Goal: Information Seeking & Learning: Find contact information

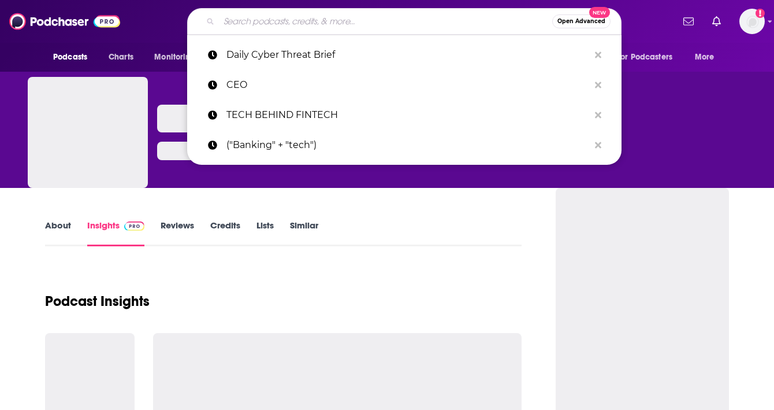
click at [360, 22] on input "Search podcasts, credits, & more..." at bounding box center [385, 21] width 333 height 18
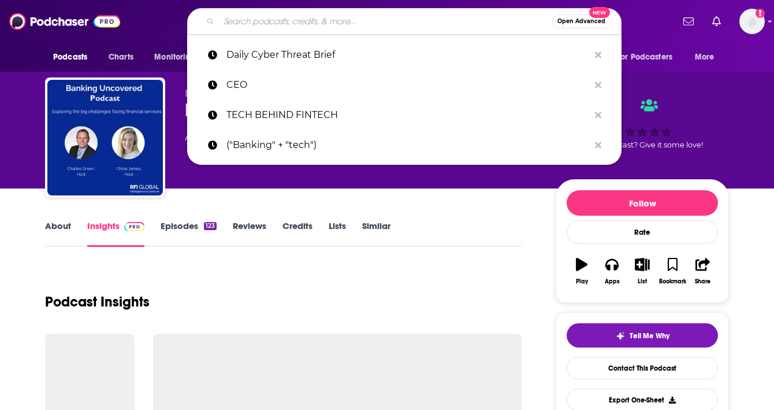
type input "The Benefits Playbook"
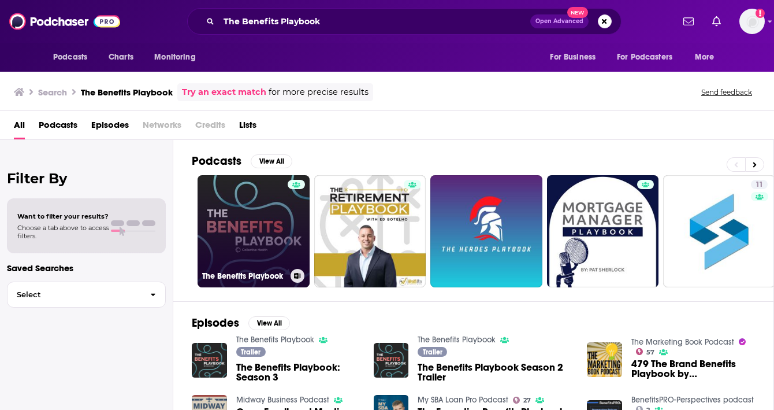
click at [267, 226] on link "The Benefits Playbook" at bounding box center [254, 231] width 112 height 112
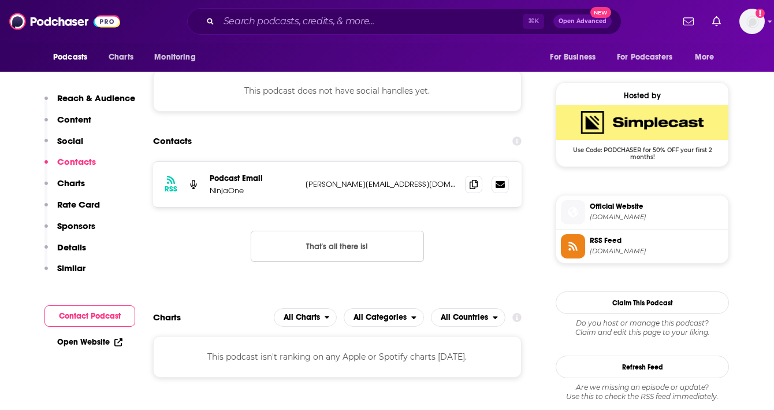
scroll to position [809, 0]
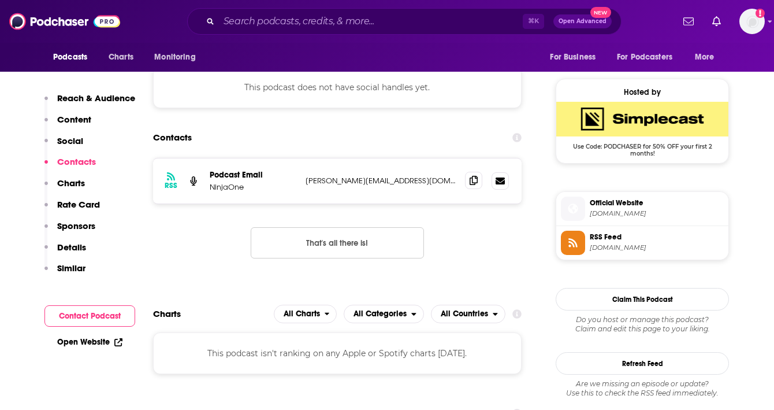
click at [470, 181] on icon at bounding box center [474, 180] width 8 height 9
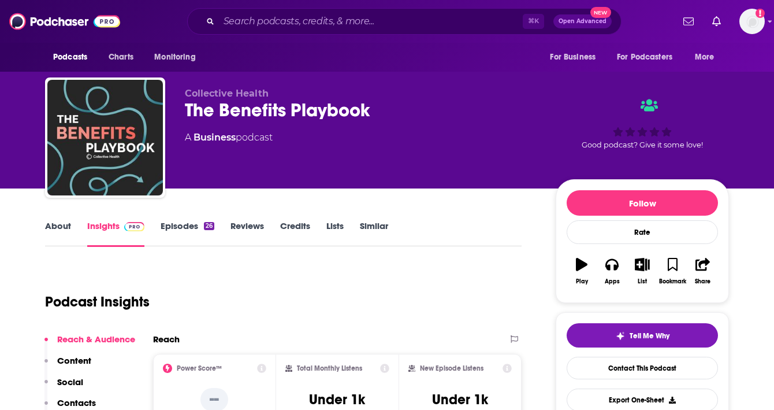
scroll to position [27, 0]
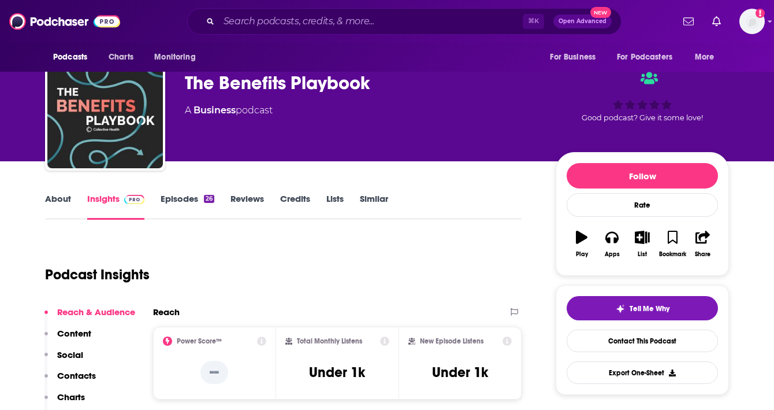
click at [53, 199] on link "About" at bounding box center [58, 206] width 26 height 27
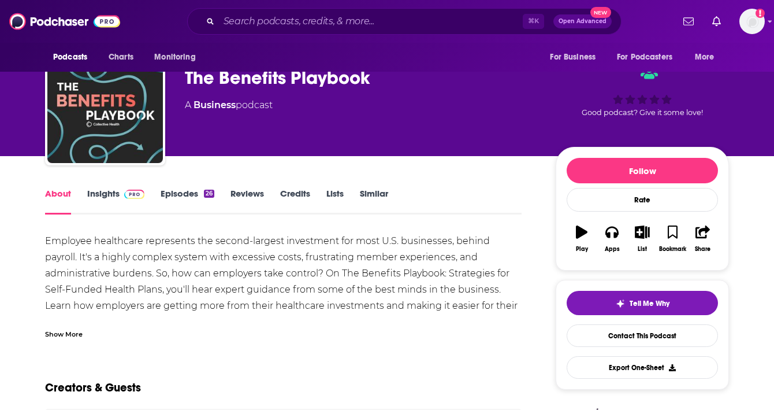
scroll to position [47, 0]
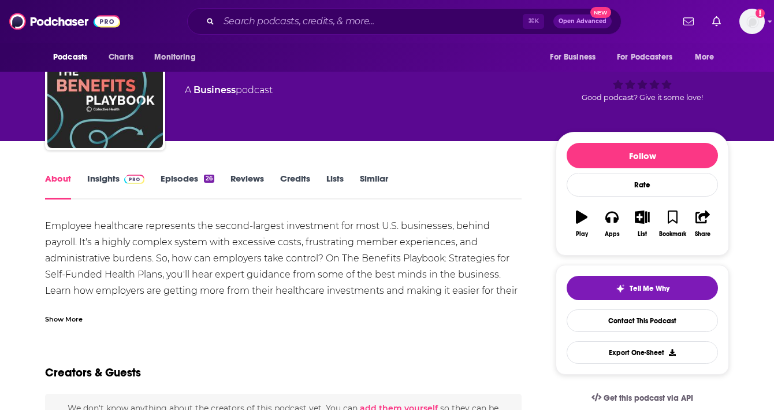
click at [62, 319] on div "Show More" at bounding box center [64, 318] width 38 height 11
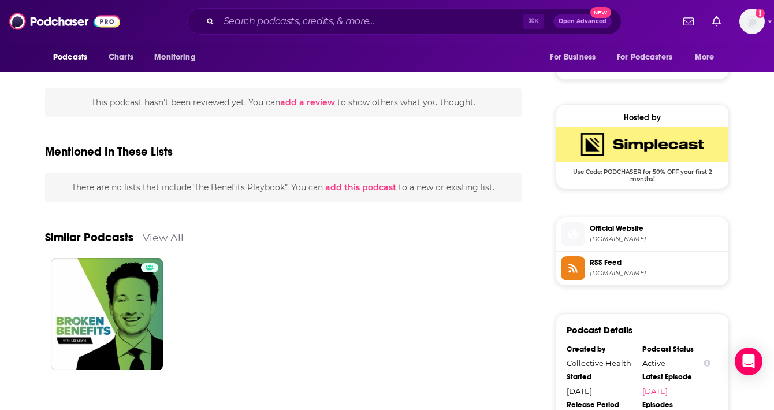
scroll to position [781, 0]
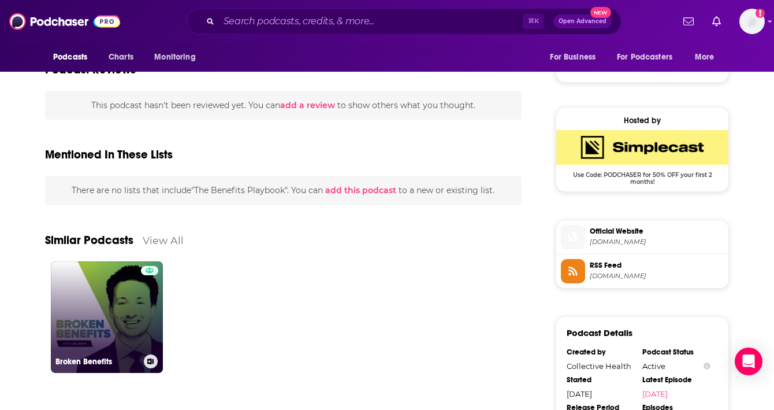
click at [137, 311] on link "Broken Benefits" at bounding box center [107, 317] width 112 height 112
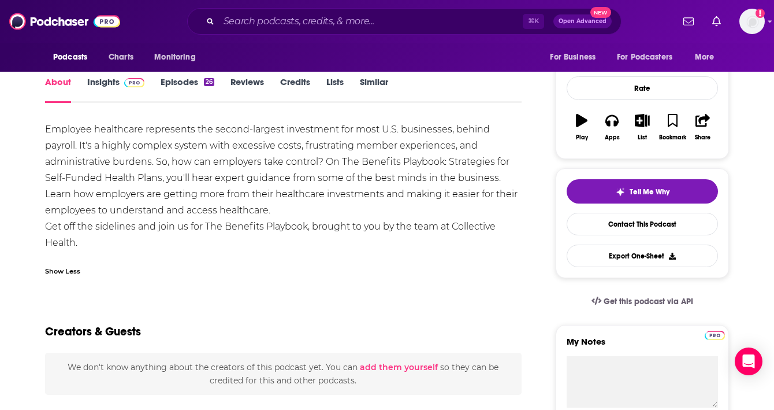
scroll to position [0, 0]
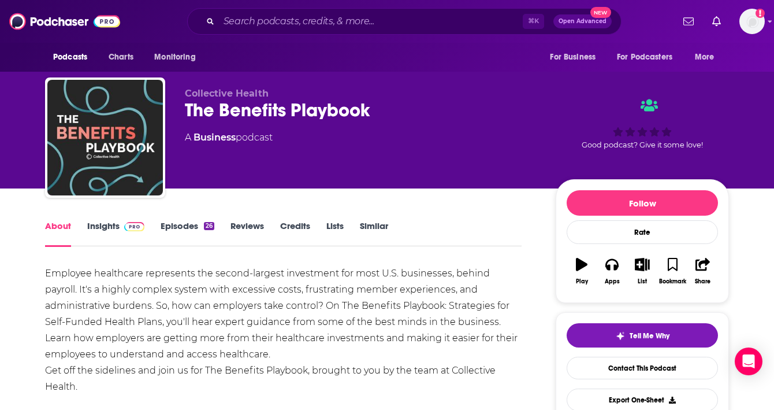
click at [115, 228] on link "Insights" at bounding box center [115, 233] width 57 height 27
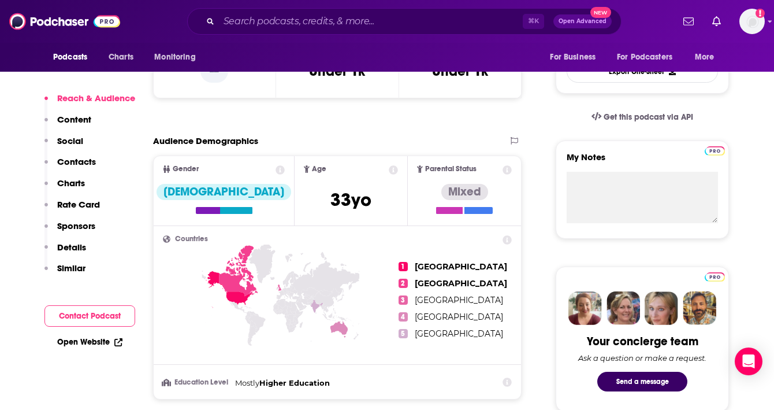
scroll to position [328, 0]
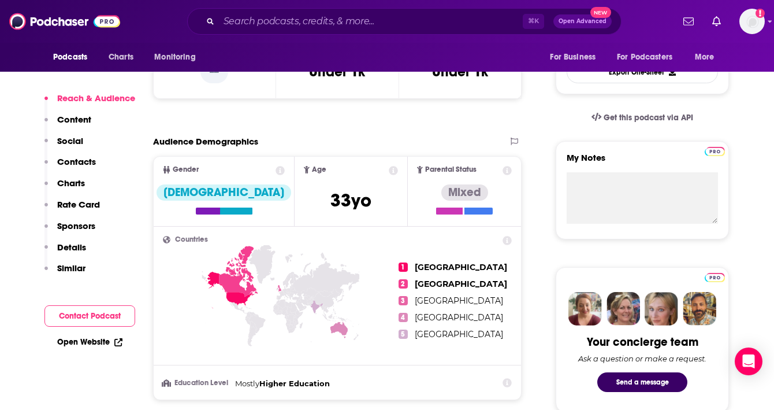
click at [87, 165] on p "Contacts" at bounding box center [76, 161] width 39 height 11
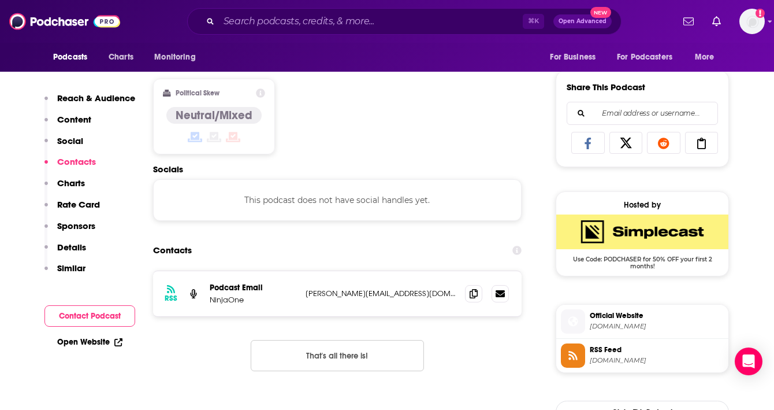
scroll to position [776, 0]
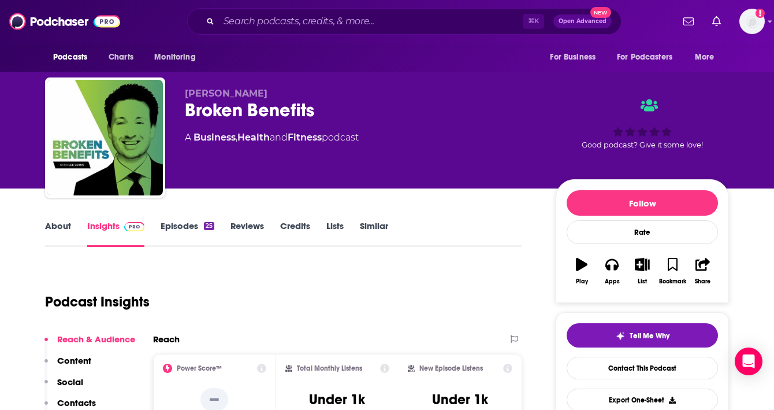
click at [293, 31] on div "⌘ K Open Advanced New" at bounding box center [404, 21] width 434 height 27
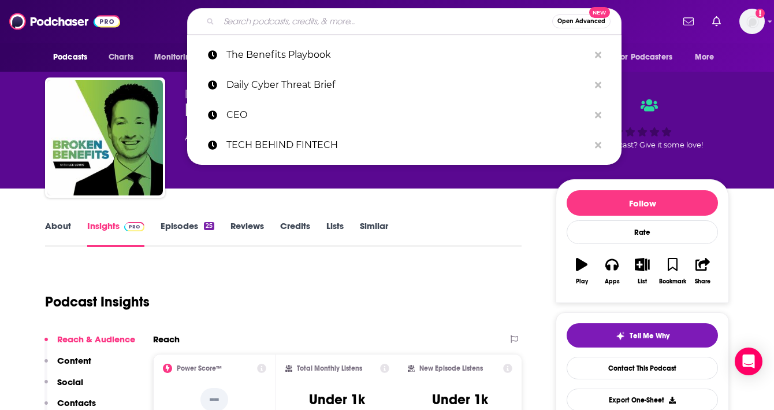
click at [299, 24] on input "Search podcasts, credits, & more..." at bounding box center [385, 21] width 333 height 18
paste input "The Beneficial Workplace"
type input "The Beneficial Workplace"
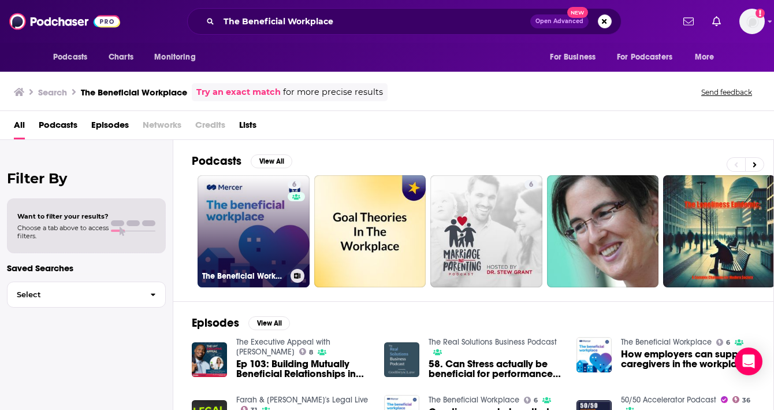
click at [250, 208] on link "6 The Beneficial Workplace" at bounding box center [254, 231] width 112 height 112
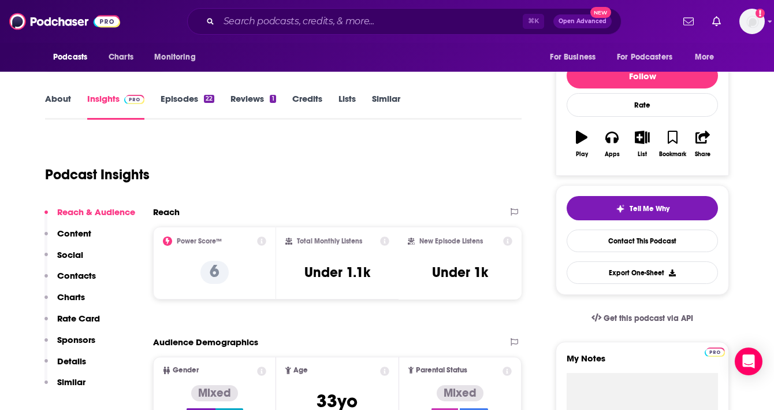
scroll to position [125, 0]
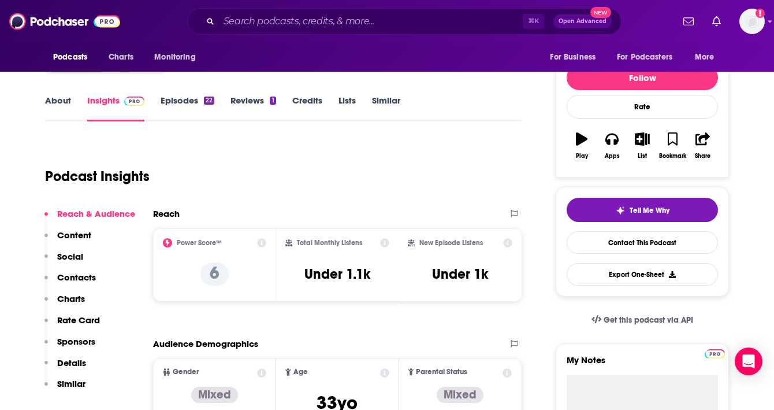
click at [65, 100] on link "About" at bounding box center [58, 108] width 26 height 27
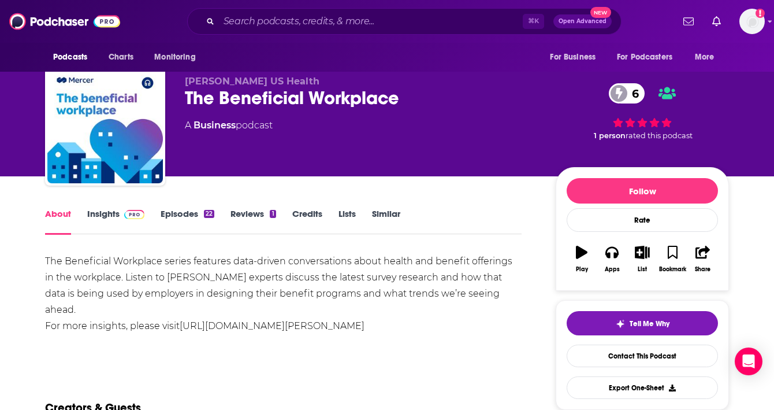
scroll to position [17, 0]
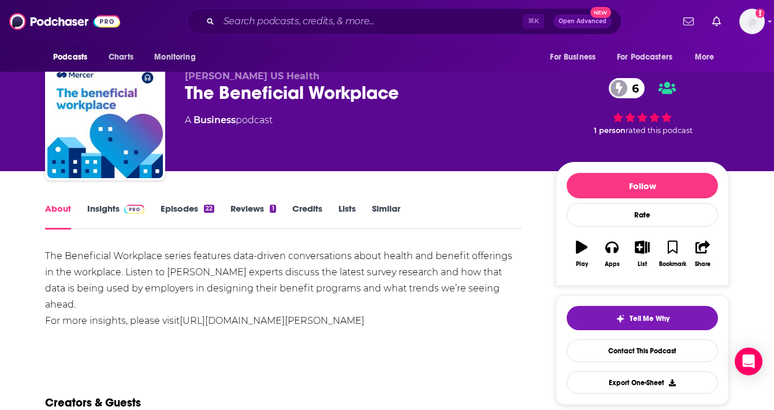
click at [105, 212] on link "Insights" at bounding box center [115, 216] width 57 height 27
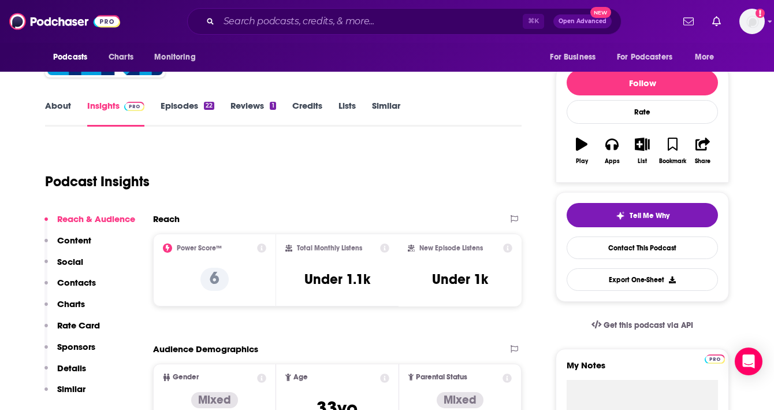
scroll to position [118, 0]
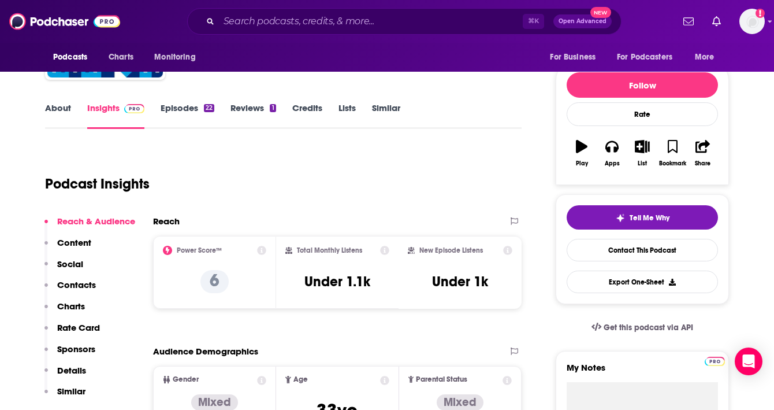
click at [182, 110] on link "Episodes 22" at bounding box center [188, 115] width 54 height 27
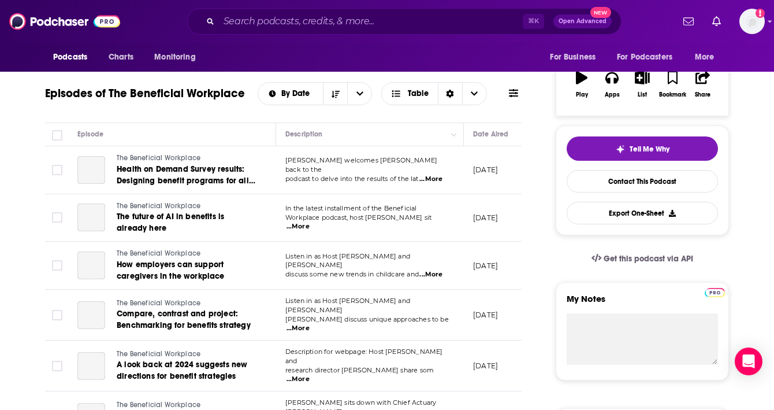
scroll to position [174, 0]
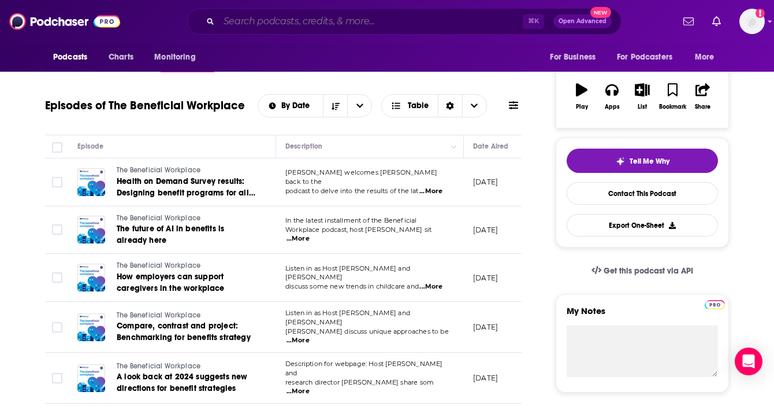
click at [288, 20] on input "Search podcasts, credits, & more..." at bounding box center [371, 21] width 304 height 18
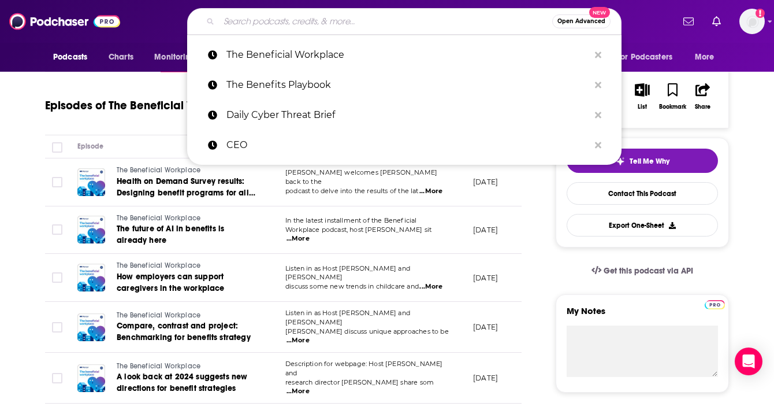
paste input "Money Tree Investing Podcast"
type input "Money Tree Investing Podcast"
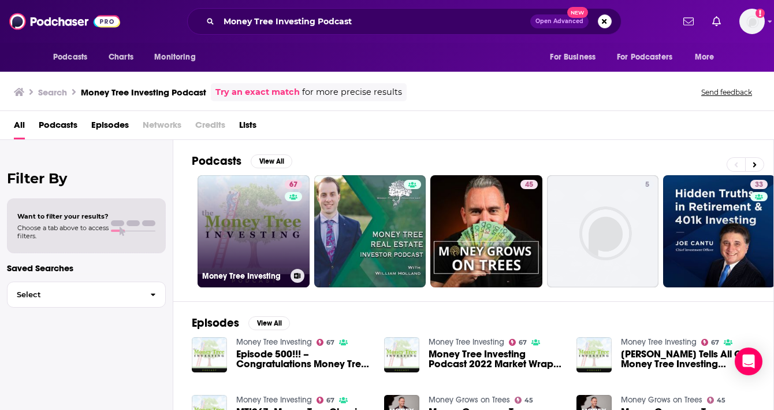
click at [273, 263] on link "67 Money Tree Investing" at bounding box center [254, 231] width 112 height 112
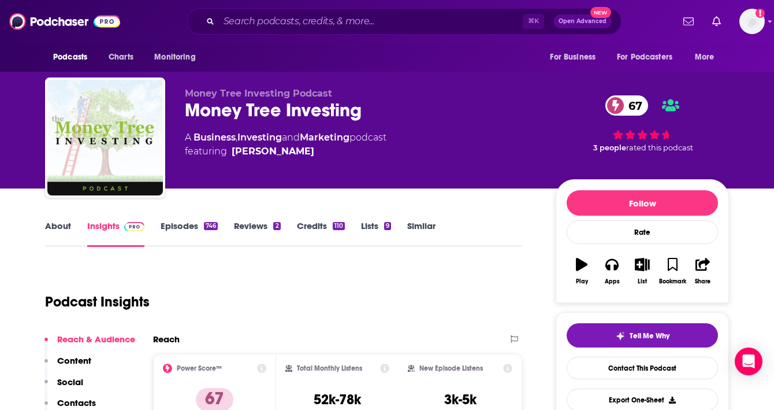
click at [202, 227] on link "Episodes 746" at bounding box center [189, 233] width 57 height 27
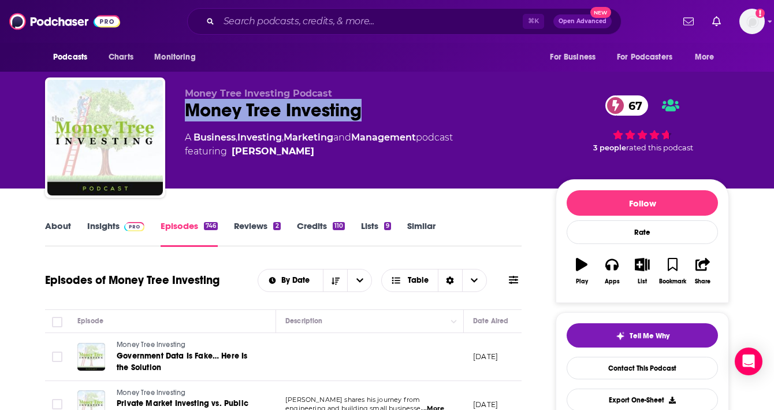
drag, startPoint x: 184, startPoint y: 116, endPoint x: 423, endPoint y: 118, distance: 238.6
click at [423, 118] on div "Money Tree Investing Podcast Money Tree Investing 67 A Business , Investing , M…" at bounding box center [387, 139] width 684 height 125
copy h2 "Money Tree Investing"
click at [117, 233] on link "Insights" at bounding box center [115, 233] width 57 height 27
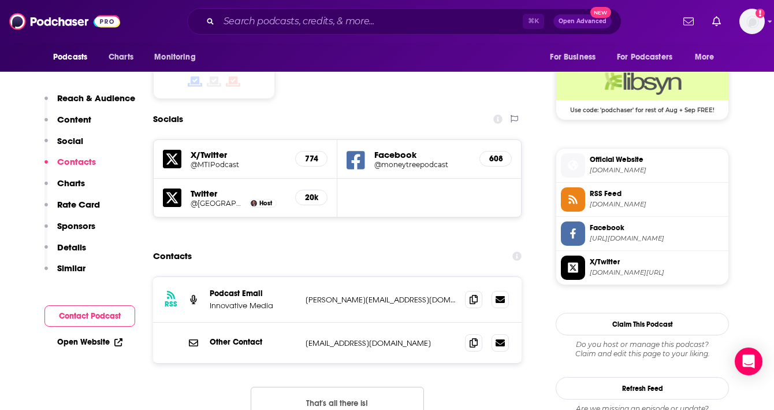
scroll to position [1045, 0]
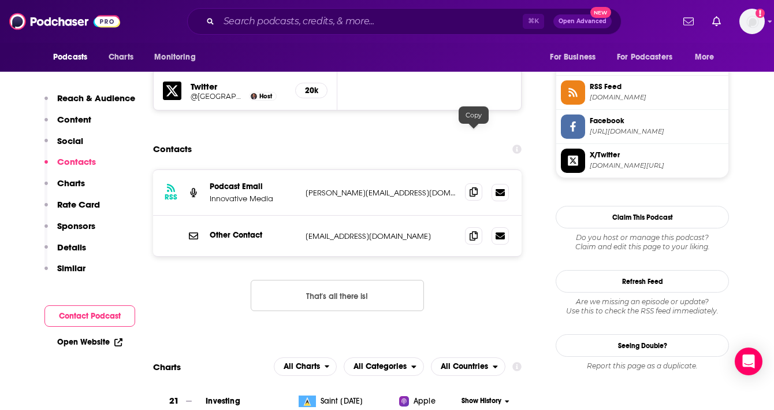
click at [476, 187] on icon at bounding box center [474, 191] width 8 height 9
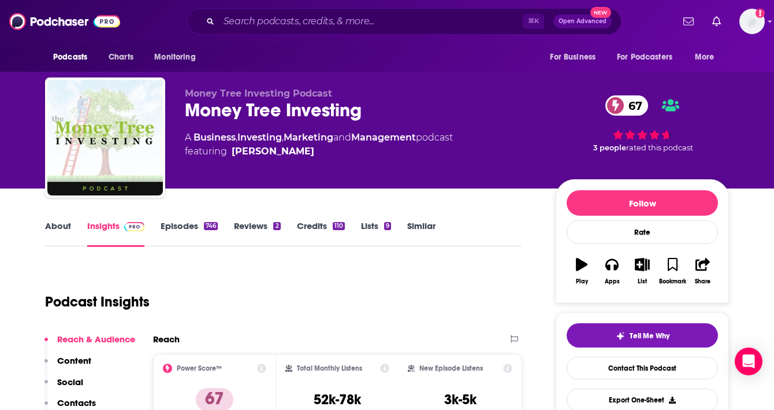
scroll to position [8, 0]
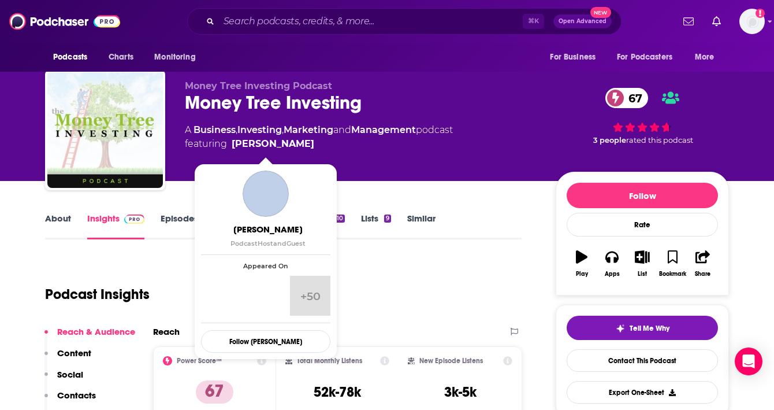
drag, startPoint x: 313, startPoint y: 143, endPoint x: 299, endPoint y: 146, distance: 14.1
click at [299, 146] on span "featuring [PERSON_NAME]" at bounding box center [319, 144] width 268 height 14
copy span "[PERSON_NAME]"
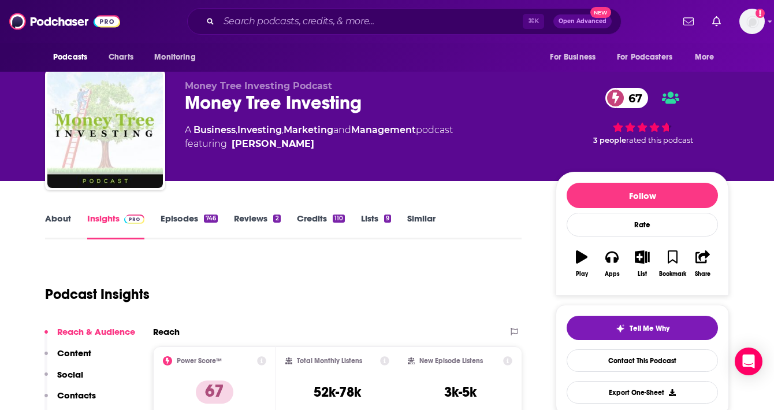
click at [56, 217] on link "About" at bounding box center [58, 226] width 26 height 27
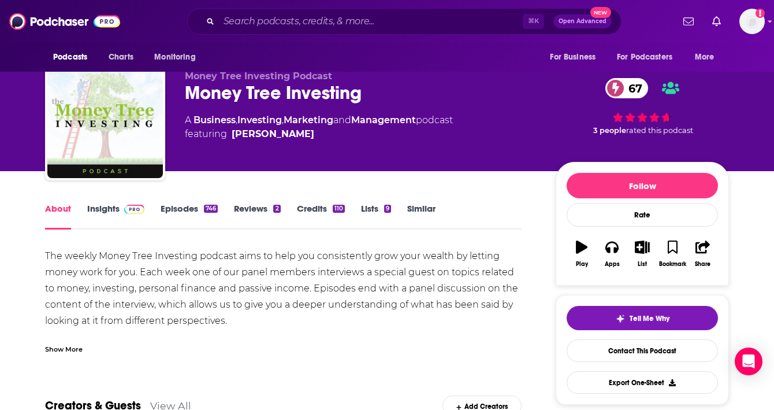
scroll to position [20, 0]
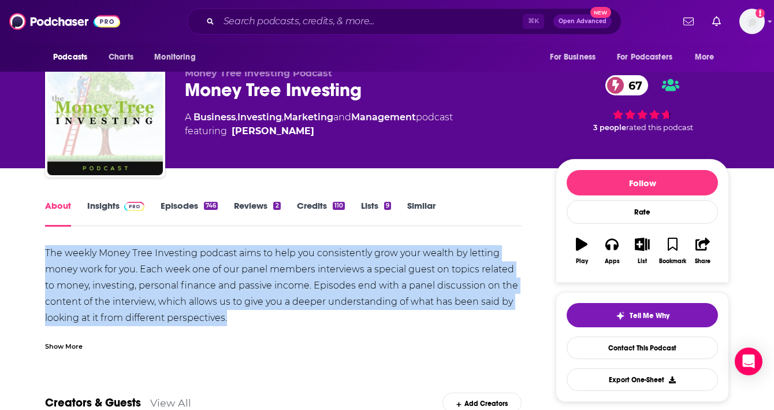
drag, startPoint x: 42, startPoint y: 248, endPoint x: 241, endPoint y: 317, distance: 211.4
copy div "The weekly Money Tree Investing podcast aims to help you consistently grow your…"
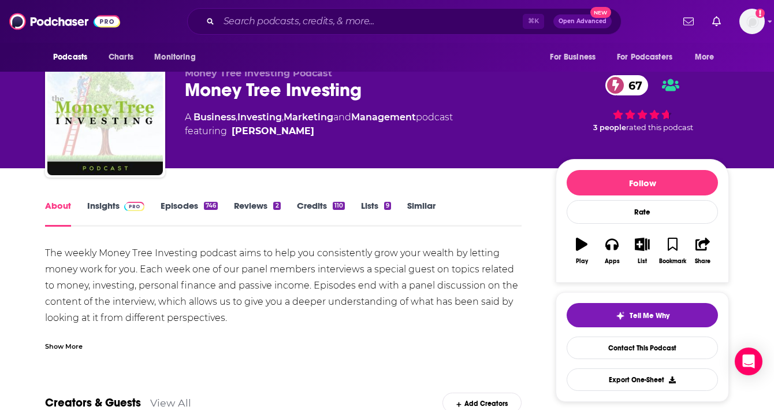
click at [269, 12] on div "⌘ K Open Advanced New" at bounding box center [404, 21] width 434 height 27
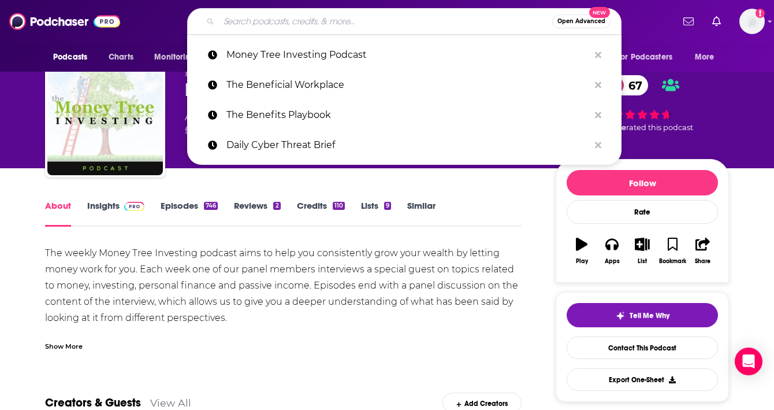
click at [268, 22] on input "Search podcasts, credits, & more..." at bounding box center [385, 21] width 333 height 18
paste input "The Personal Finance Podcast ([PERSON_NAME])"
type input "The Personal Finance Podcast ([PERSON_NAME])"
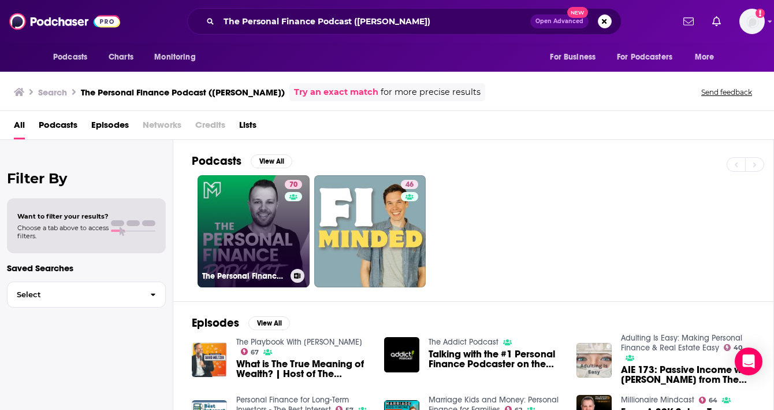
click at [259, 227] on link "70 The Personal Finance Podcast" at bounding box center [254, 231] width 112 height 112
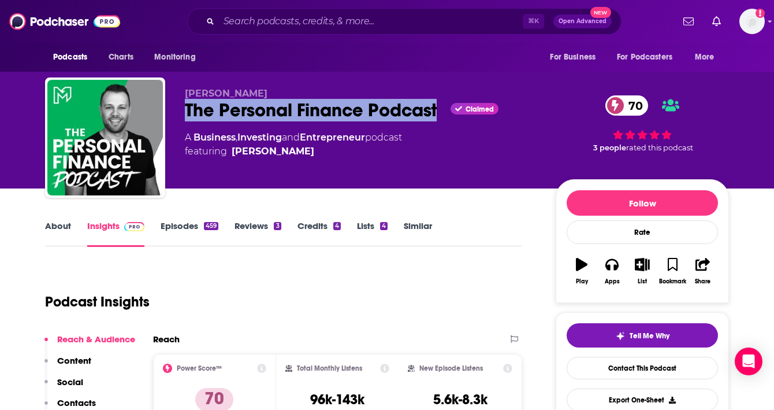
drag, startPoint x: 178, startPoint y: 106, endPoint x: 442, endPoint y: 107, distance: 263.4
click at [442, 107] on div "[PERSON_NAME] The Personal Finance Podcast Claimed 70 A Business , Investing an…" at bounding box center [387, 139] width 684 height 125
copy h2 "The Personal Finance Podcast"
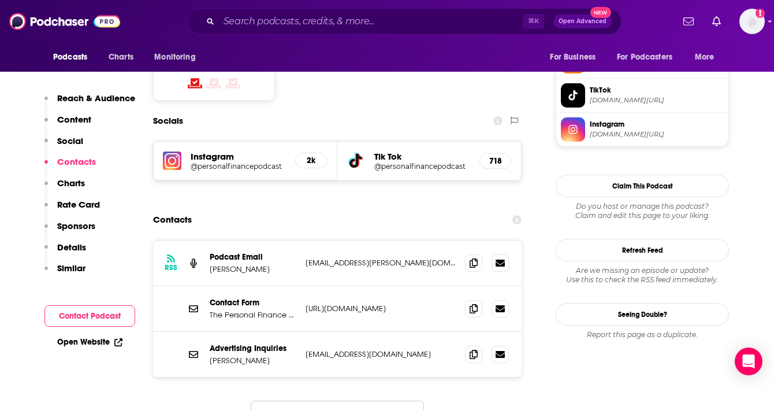
scroll to position [969, 0]
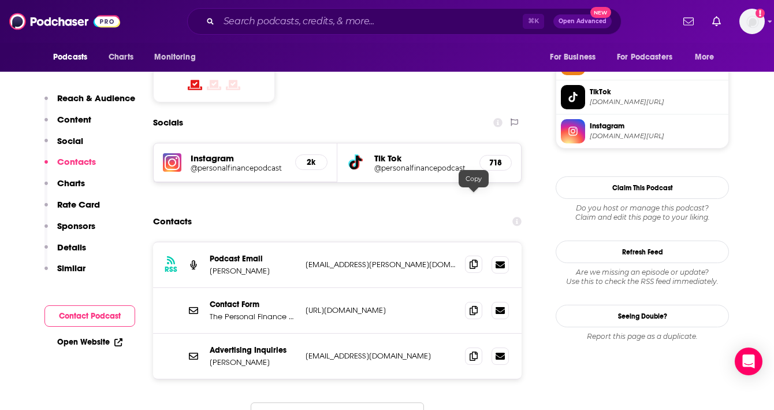
click at [473, 259] on icon at bounding box center [474, 263] width 8 height 9
drag, startPoint x: 276, startPoint y: 204, endPoint x: 207, endPoint y: 204, distance: 68.7
click at [207, 242] on div "RSS Podcast Email [PERSON_NAME] [PERSON_NAME][EMAIL_ADDRESS][PERSON_NAME][DOMAI…" at bounding box center [337, 265] width 369 height 46
copy p "[PERSON_NAME]"
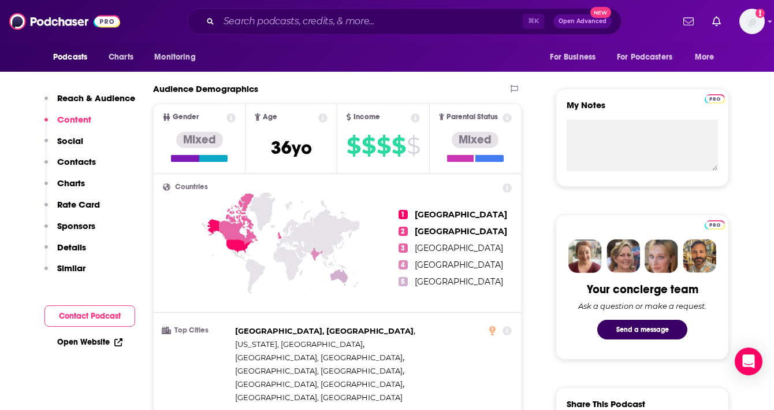
scroll to position [0, 0]
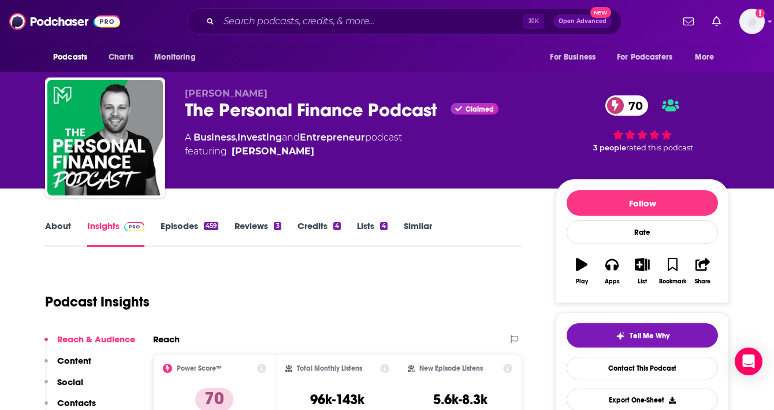
click at [60, 224] on link "About" at bounding box center [58, 233] width 26 height 27
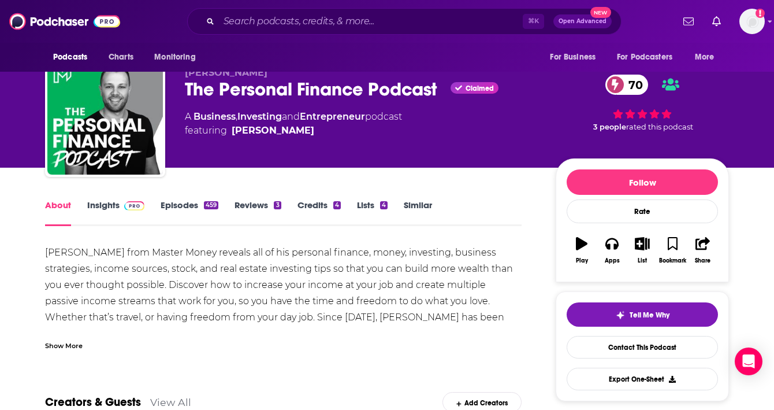
scroll to position [39, 0]
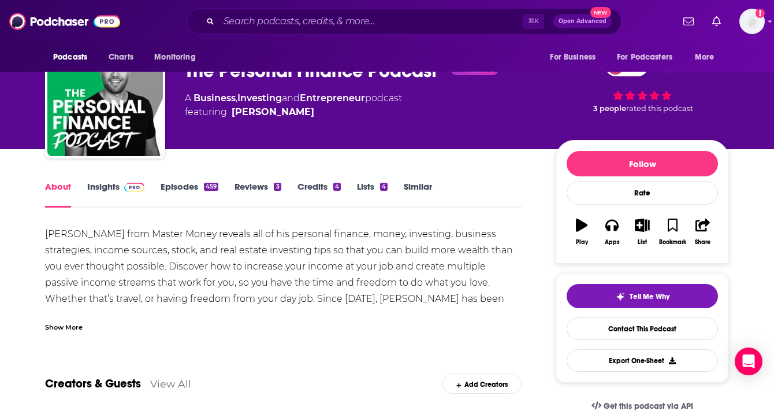
click at [60, 327] on div "Show More" at bounding box center [64, 326] width 38 height 11
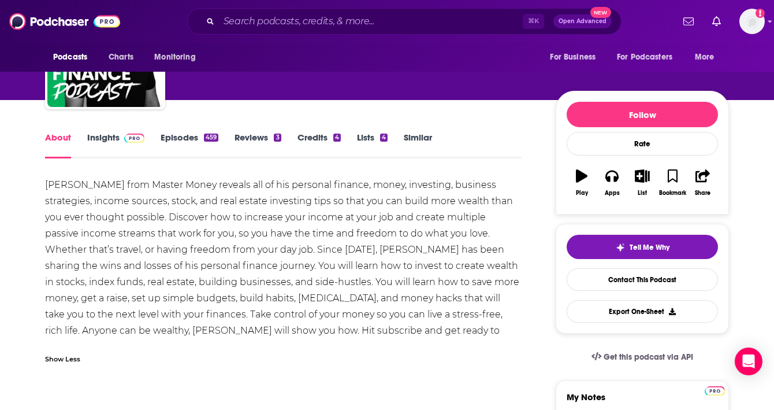
scroll to position [103, 0]
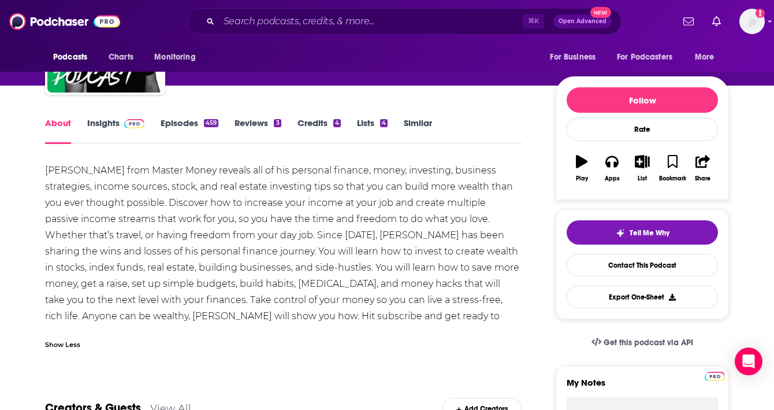
click at [113, 121] on link "Insights" at bounding box center [115, 130] width 57 height 27
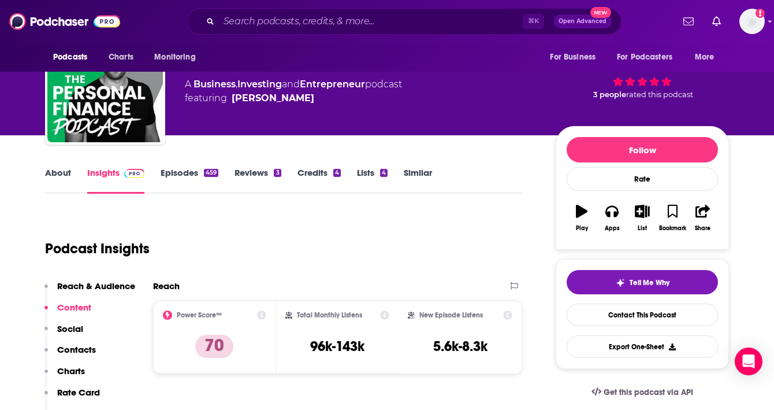
scroll to position [52, 0]
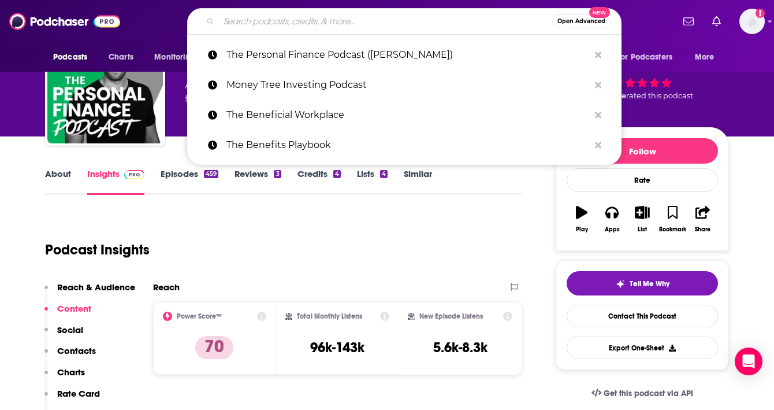
click at [270, 20] on input "Search podcasts, credits, & more..." at bounding box center [385, 21] width 333 height 18
paste input "Money With Friends"
type input "Money With Friends"
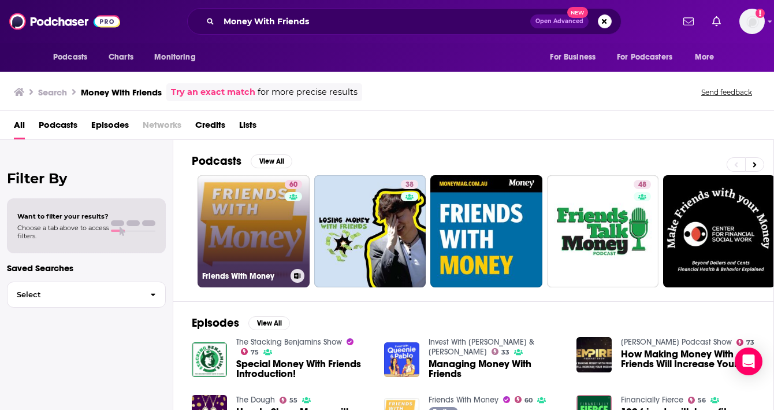
click at [222, 230] on link "60 Friends With Money" at bounding box center [254, 231] width 112 height 112
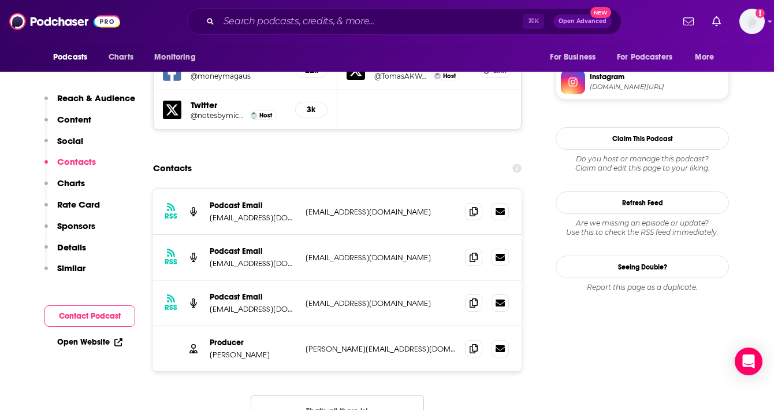
scroll to position [1057, 0]
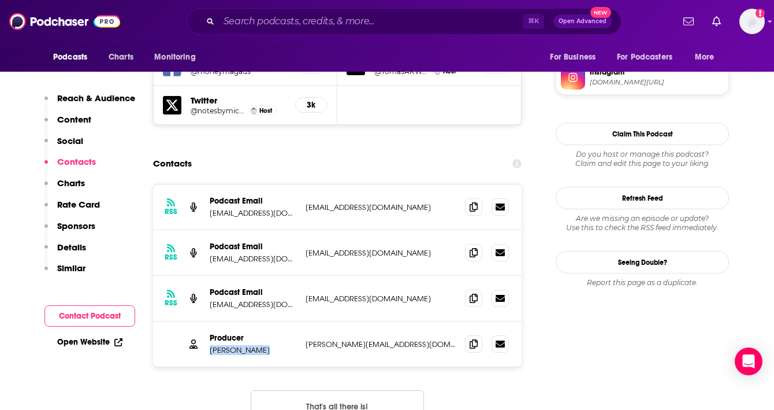
drag, startPoint x: 271, startPoint y: 321, endPoint x: 210, endPoint y: 320, distance: 61.2
click at [210, 345] on p "[PERSON_NAME]" at bounding box center [253, 350] width 87 height 10
copy p "[PERSON_NAME]"
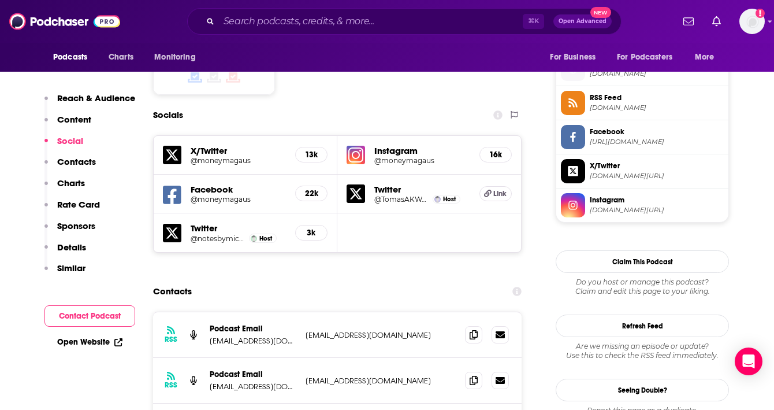
scroll to position [1045, 0]
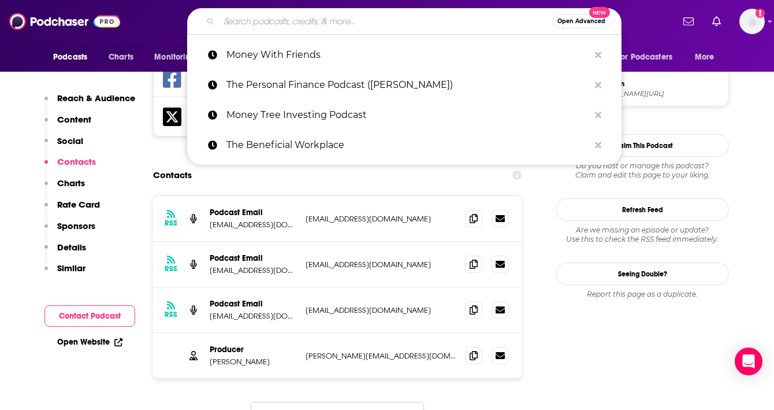
click at [267, 14] on input "Search podcasts, credits, & more..." at bounding box center [385, 21] width 333 height 18
paste input "he Financial Grownup"
type input "he Financial Grownup"
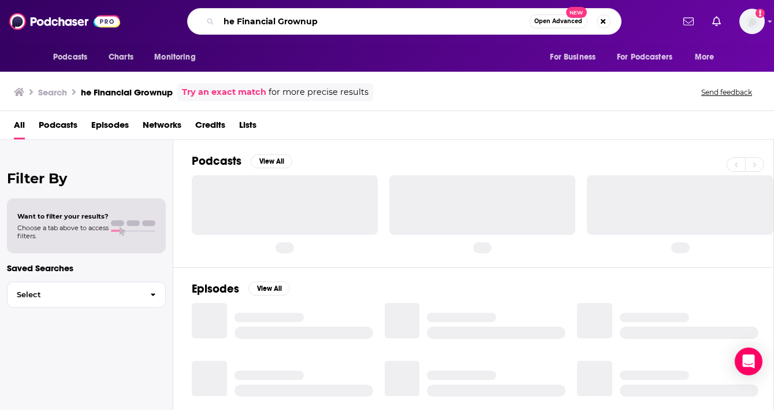
click at [225, 23] on input "he Financial Grownup" at bounding box center [374, 21] width 310 height 18
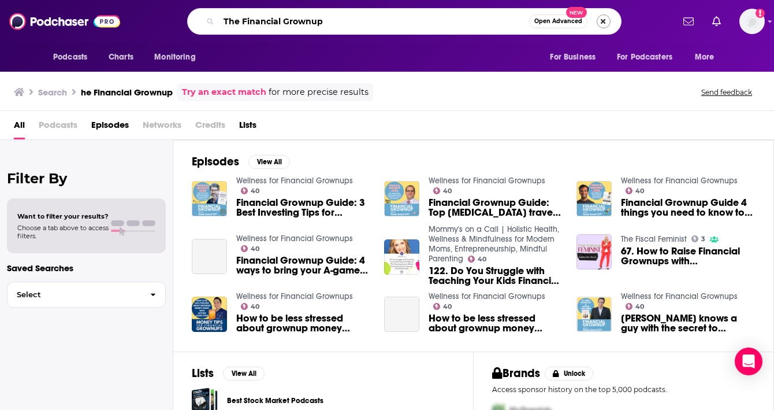
type input "The Financial Grownup"
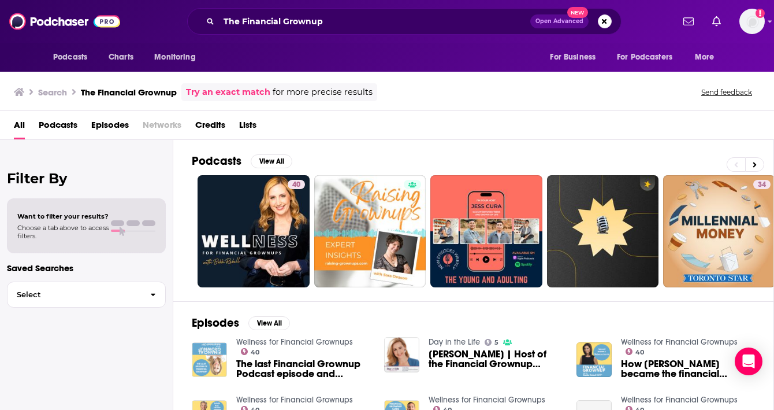
click at [61, 127] on span "Podcasts" at bounding box center [58, 128] width 39 height 24
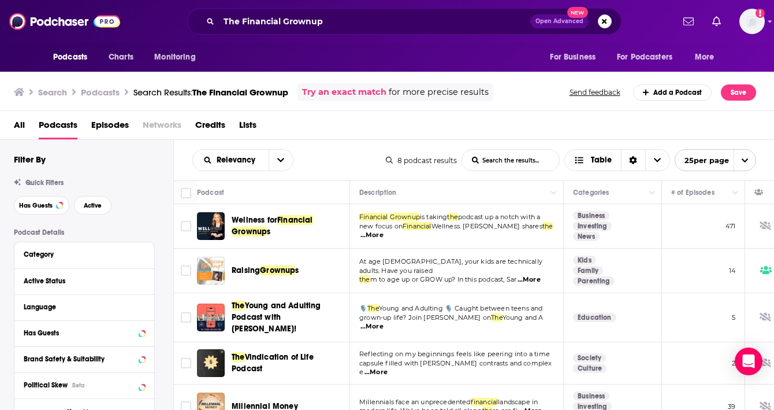
click at [313, 232] on span "Wellness for Financial Grownup s" at bounding box center [289, 225] width 114 height 23
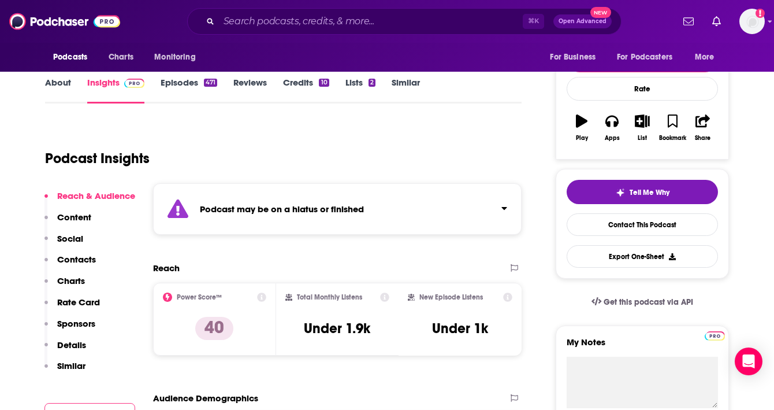
scroll to position [99, 0]
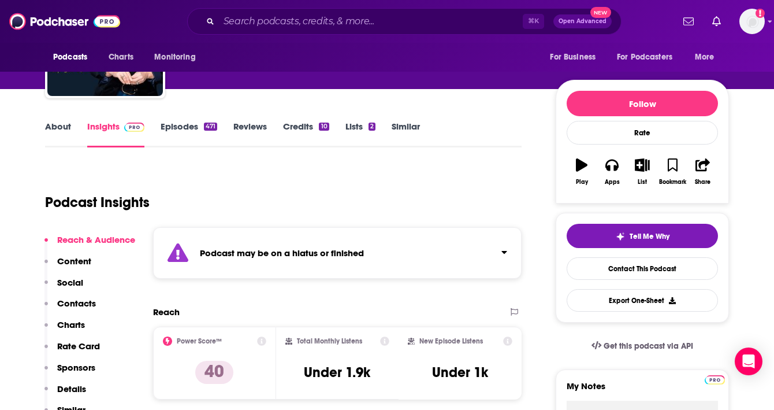
click at [178, 124] on link "Episodes 471" at bounding box center [189, 134] width 57 height 27
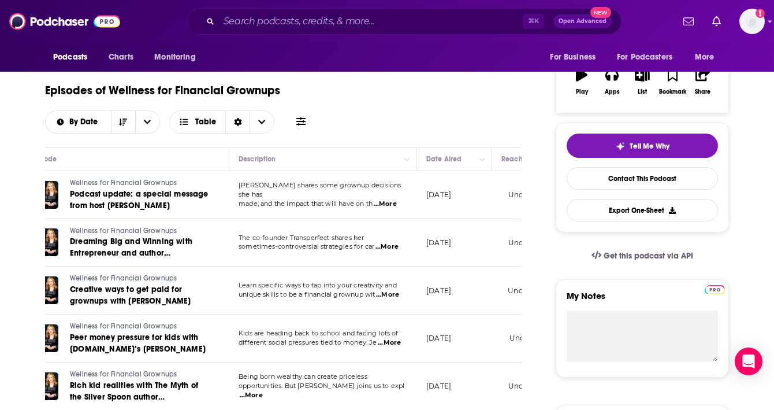
scroll to position [0, 46]
click at [258, 22] on input "Search podcasts, credits, & more..." at bounding box center [371, 21] width 304 height 18
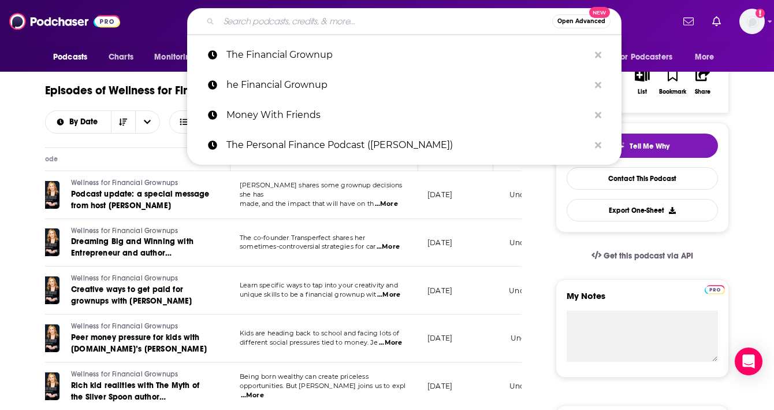
paste input "How to Money"
type input "How to Money"
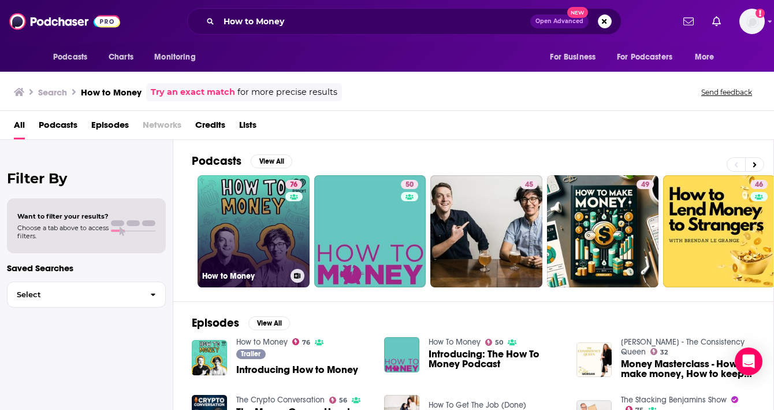
click at [274, 221] on link "76 How to Money" at bounding box center [254, 231] width 112 height 112
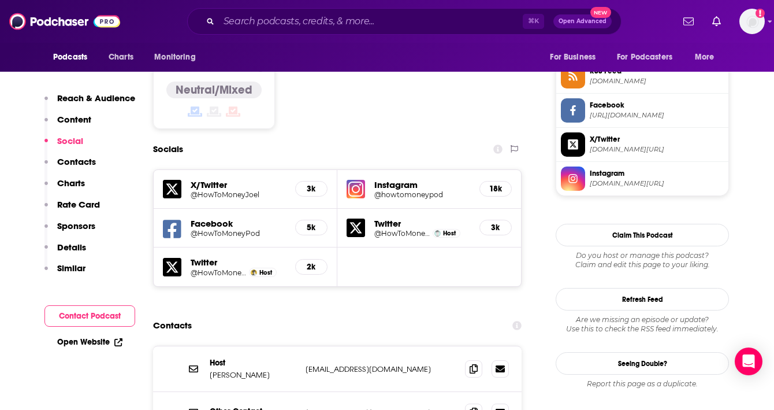
scroll to position [979, 0]
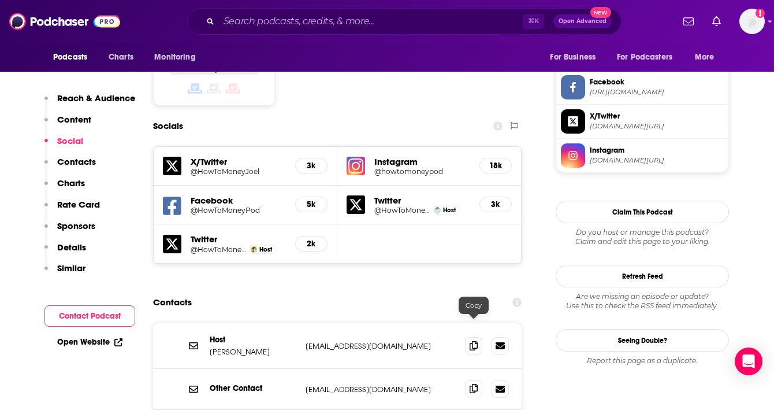
click at [473, 384] on icon at bounding box center [474, 388] width 8 height 9
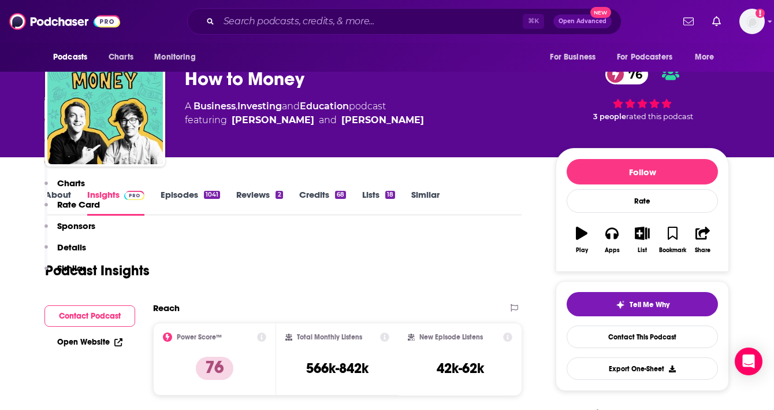
scroll to position [0, 0]
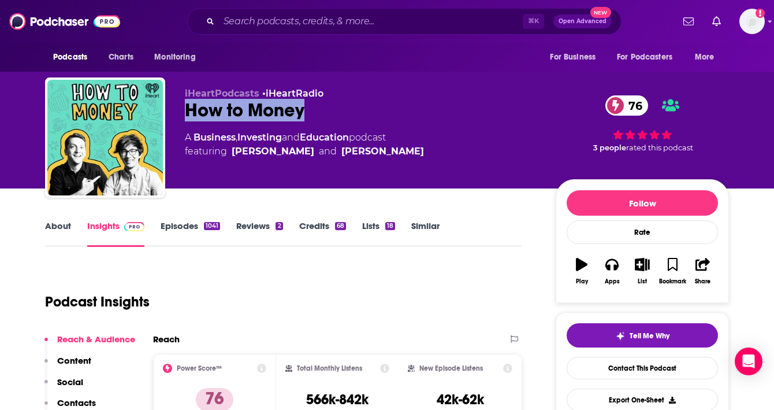
drag, startPoint x: 180, startPoint y: 114, endPoint x: 327, endPoint y: 114, distance: 146.7
click at [327, 114] on div "iHeartPodcasts • iHeartRadio How to Money 76 A Business , Investing and Educati…" at bounding box center [387, 139] width 684 height 125
copy h2 "How to Money"
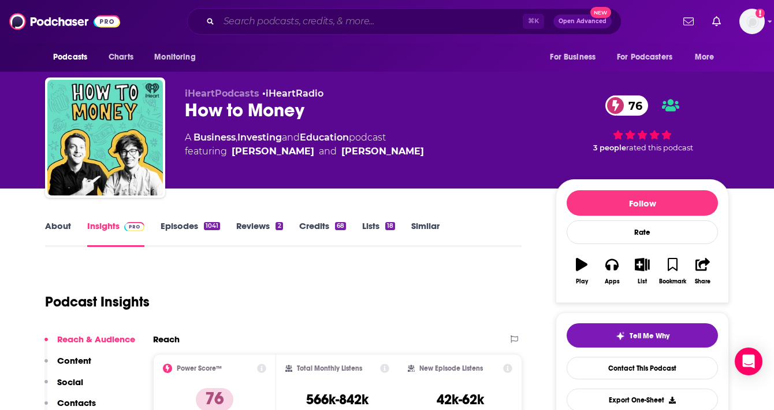
click at [385, 25] on input "Search podcasts, credits, & more..." at bounding box center [371, 21] width 304 height 18
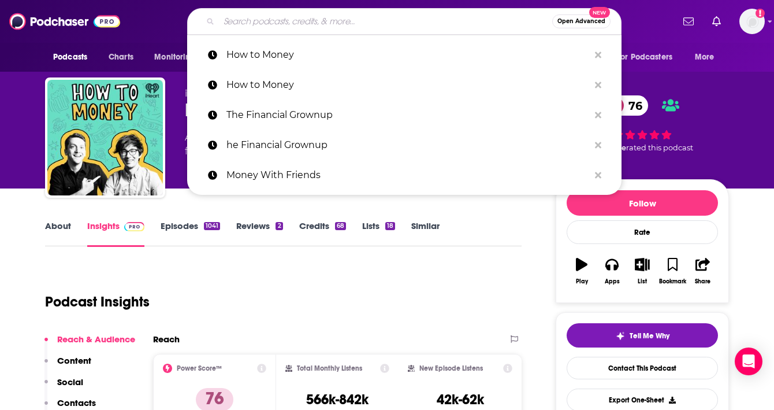
paste input "Stacking Benjamins"
type input "Stacking Benjamins"
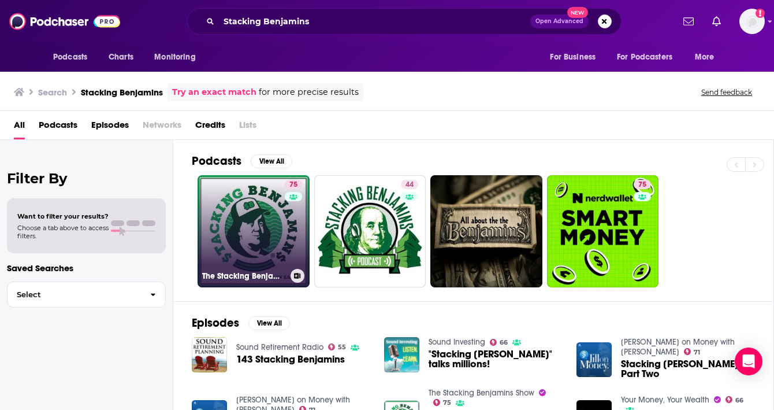
click at [256, 190] on link "75 The Stacking Benjamins Show" at bounding box center [254, 231] width 112 height 112
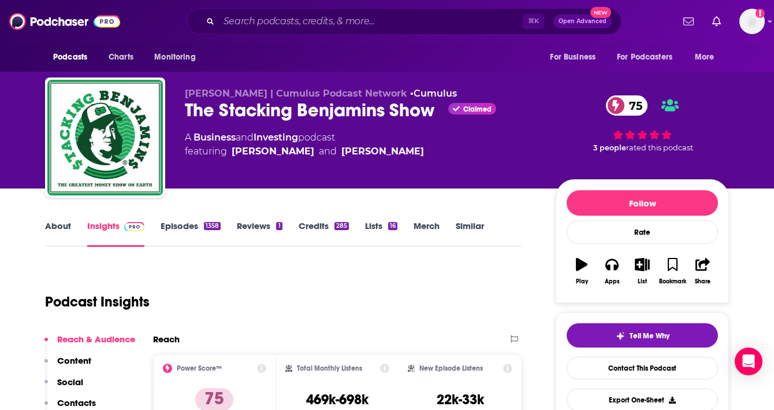
click at [53, 225] on link "About" at bounding box center [58, 233] width 26 height 27
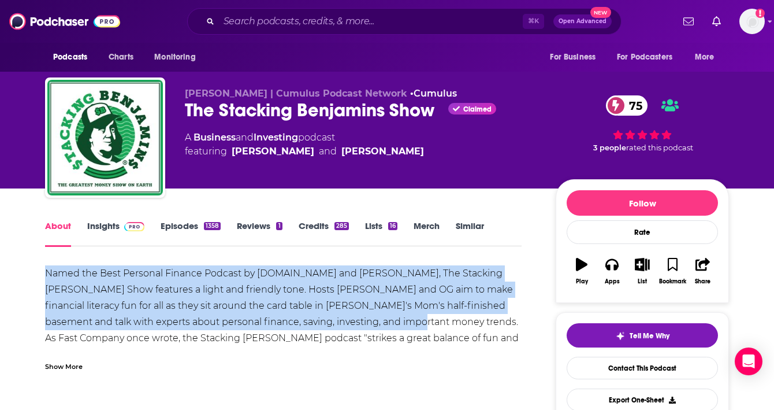
drag, startPoint x: 38, startPoint y: 264, endPoint x: 370, endPoint y: 321, distance: 337.5
copy div "Named the Best Personal Finance Podcast by [DOMAIN_NAME] and [PERSON_NAME], The…"
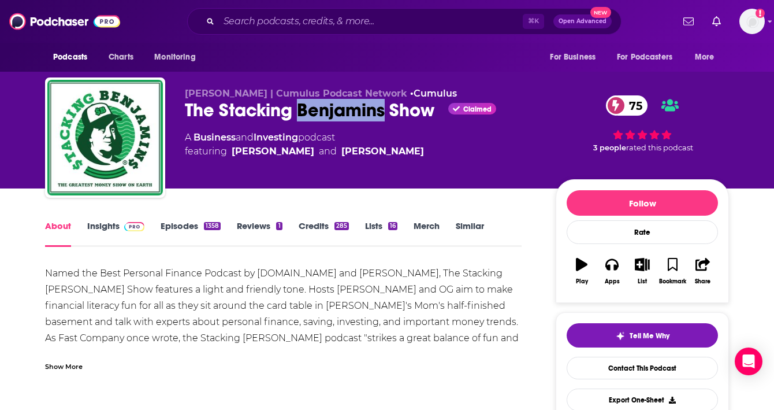
drag, startPoint x: 296, startPoint y: 112, endPoint x: 382, endPoint y: 112, distance: 86.6
click at [382, 112] on div "The Stacking [PERSON_NAME] Show Claimed 75" at bounding box center [361, 110] width 352 height 23
copy h1 "Benjamins"
click at [85, 366] on div "Show More" at bounding box center [283, 362] width 477 height 20
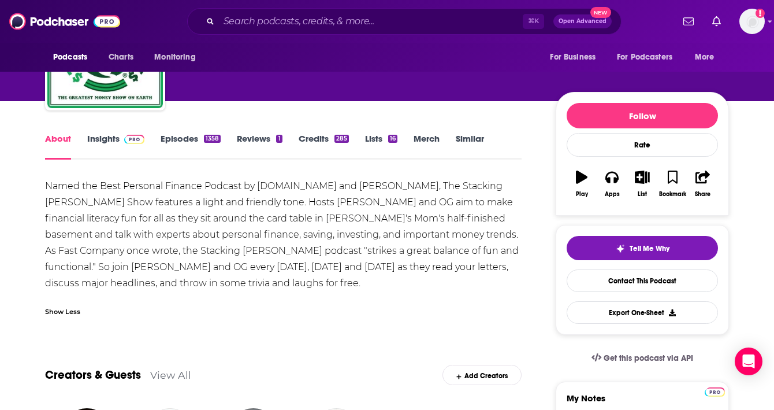
scroll to position [17, 0]
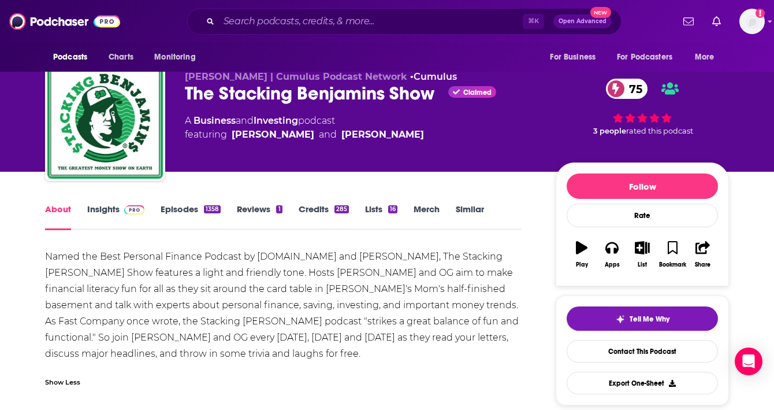
click at [315, 269] on div "Named the Best Personal Finance Podcast by [DOMAIN_NAME] and [PERSON_NAME], The…" at bounding box center [283, 304] width 477 height 113
click at [179, 217] on link "Episodes 1358" at bounding box center [191, 216] width 60 height 27
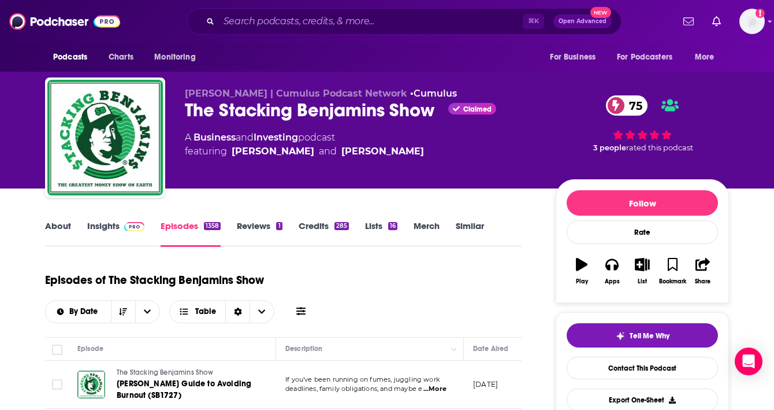
click at [111, 226] on link "Insights" at bounding box center [115, 233] width 57 height 27
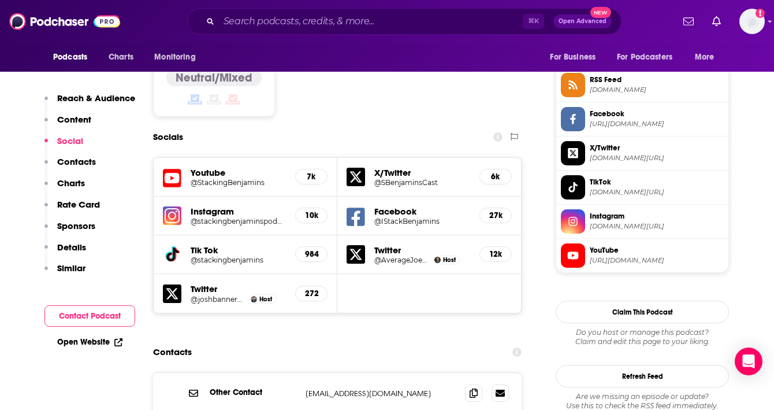
scroll to position [991, 0]
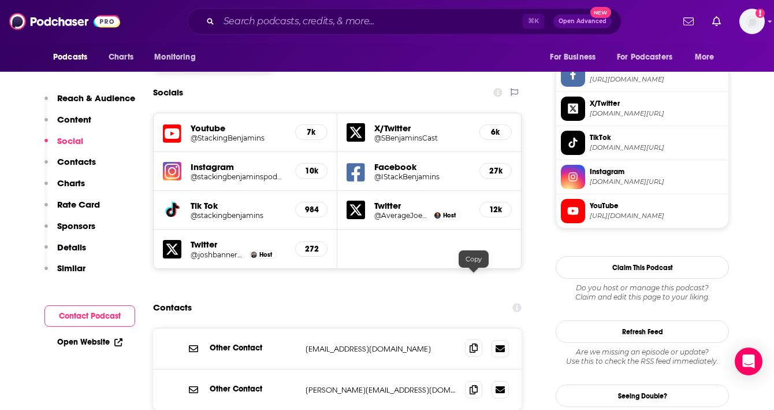
click at [470, 343] on icon at bounding box center [474, 347] width 8 height 9
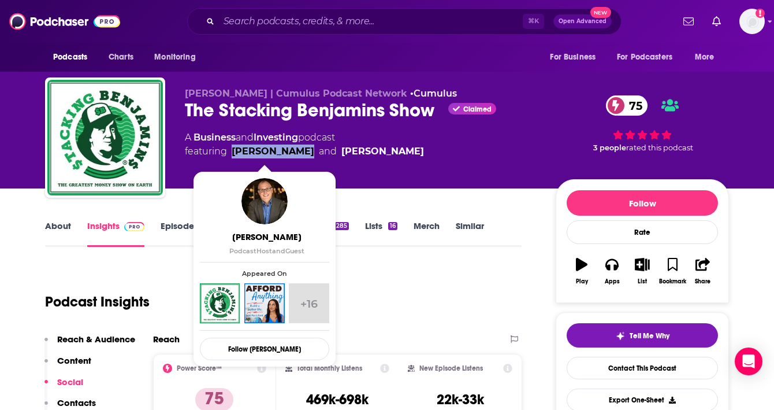
drag, startPoint x: 229, startPoint y: 151, endPoint x: 297, endPoint y: 154, distance: 68.3
click at [297, 154] on span "featuring [PERSON_NAME] and [PERSON_NAME]" at bounding box center [304, 151] width 239 height 14
copy link "[PERSON_NAME]"
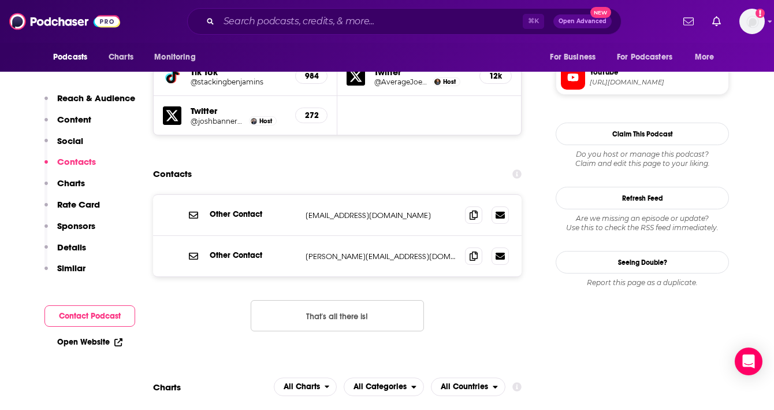
scroll to position [1122, 0]
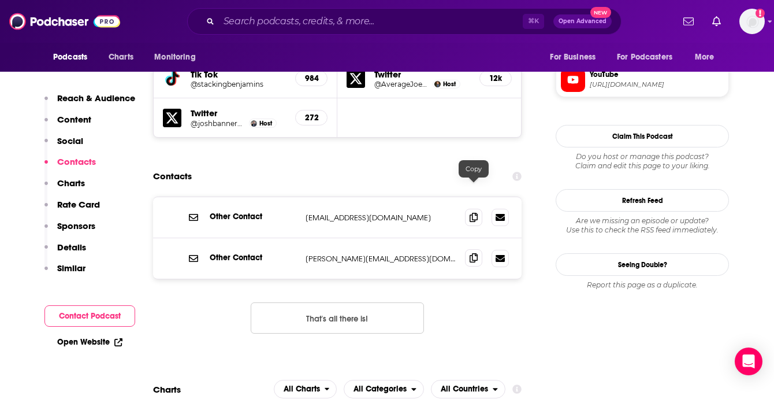
click at [471, 253] on icon at bounding box center [474, 257] width 8 height 9
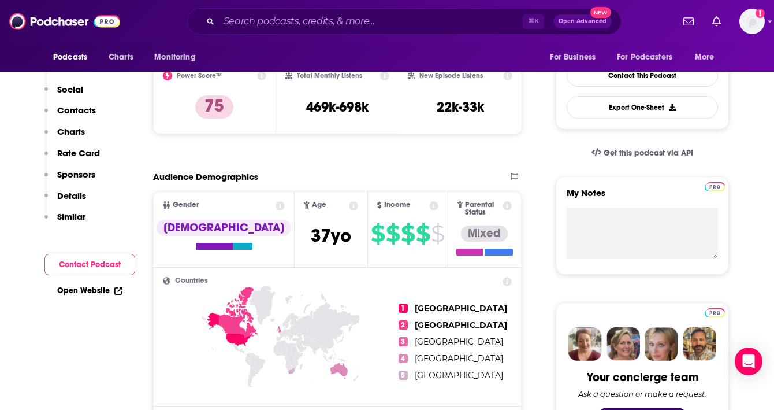
scroll to position [177, 0]
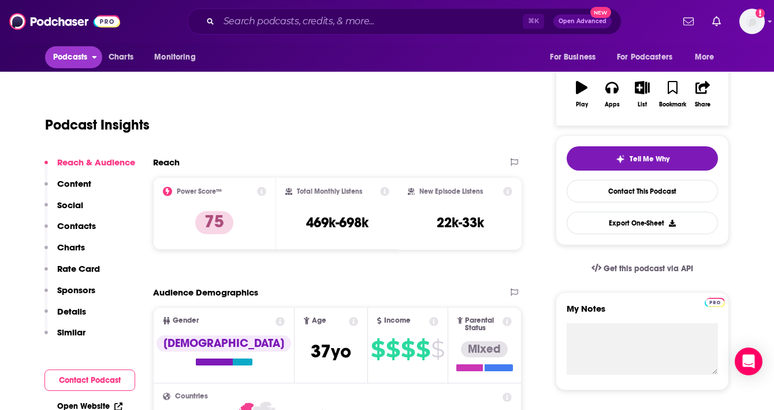
click at [72, 53] on span "Podcasts" at bounding box center [70, 57] width 34 height 16
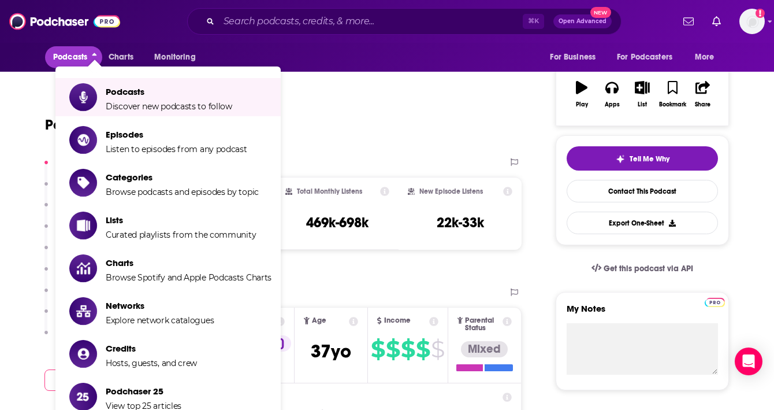
click at [425, 168] on div "Reach" at bounding box center [337, 167] width 369 height 20
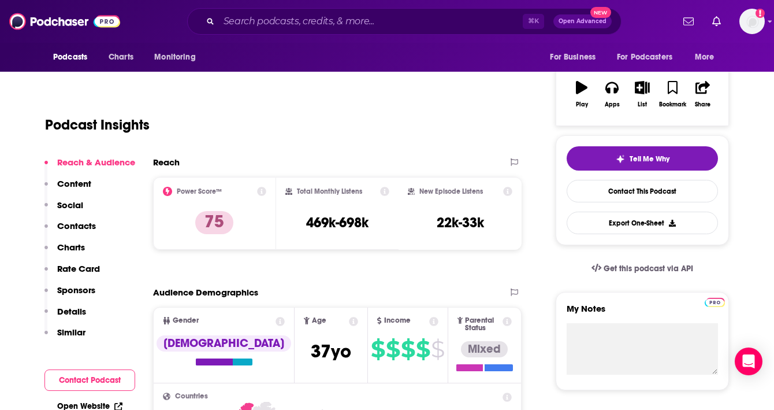
scroll to position [0, 0]
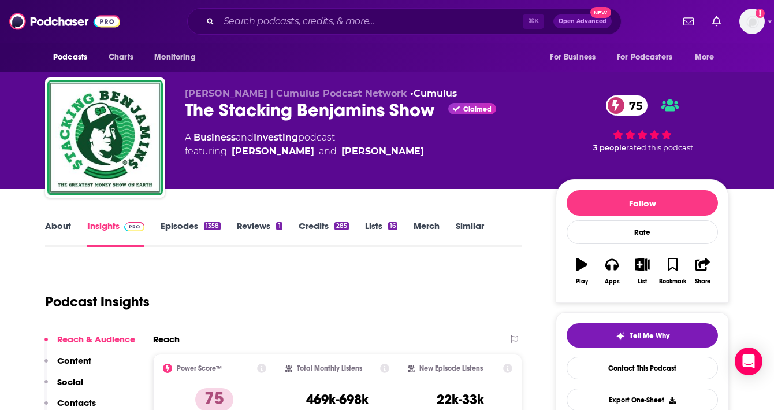
click at [53, 221] on link "About" at bounding box center [58, 233] width 26 height 27
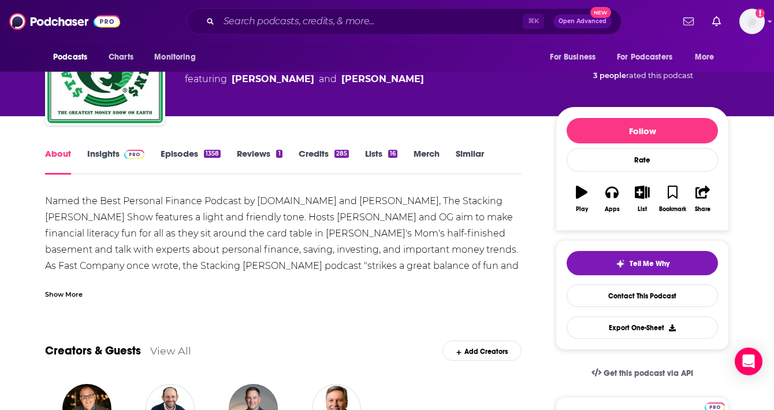
scroll to position [73, 0]
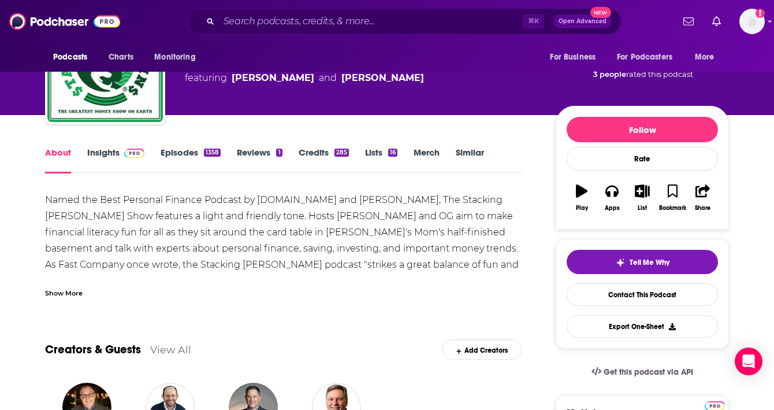
click at [353, 7] on div "Podcasts Charts Monitoring ⌘ K Open Advanced New For Business For Podcasters Mo…" at bounding box center [387, 21] width 774 height 43
click at [353, 20] on input "Search podcasts, credits, & more..." at bounding box center [371, 21] width 304 height 18
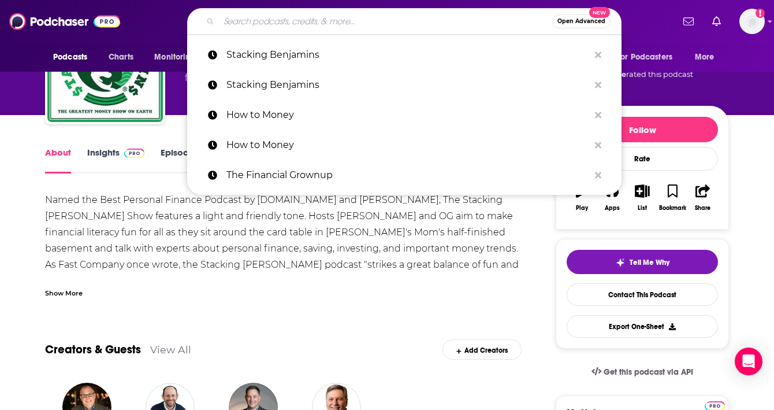
paste input "[PERSON_NAME] On Money"
type input "[PERSON_NAME] On Money"
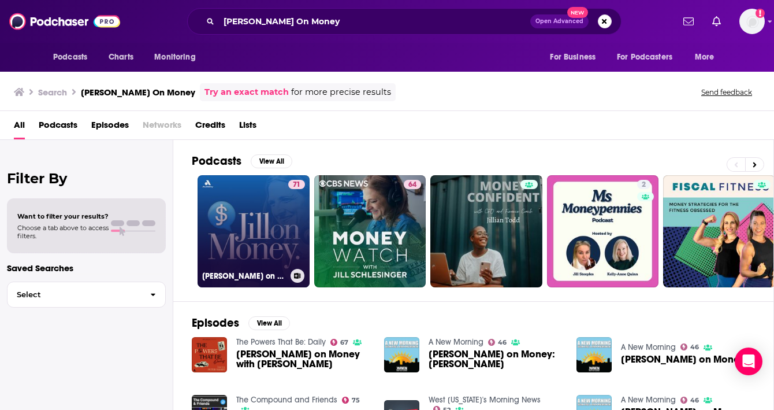
click at [258, 246] on link "71 [PERSON_NAME] on Money with [PERSON_NAME]" at bounding box center [254, 231] width 112 height 112
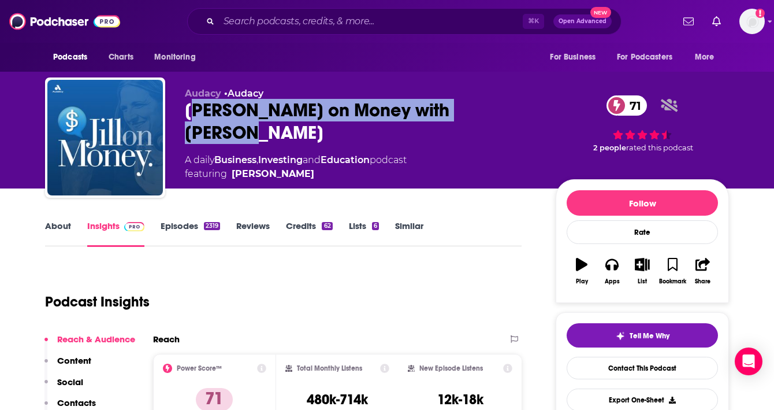
drag, startPoint x: 191, startPoint y: 111, endPoint x: 466, endPoint y: 109, distance: 275.0
click at [466, 109] on div "[PERSON_NAME] on Money with [PERSON_NAME] 71" at bounding box center [361, 121] width 352 height 45
click at [46, 230] on link "About" at bounding box center [58, 233] width 26 height 27
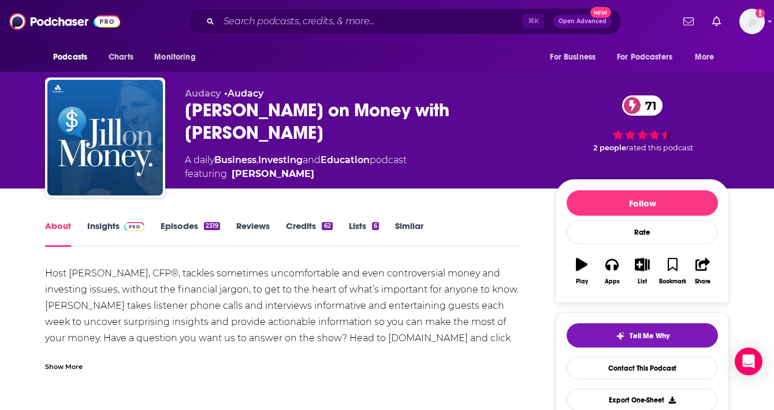
click at [111, 223] on link "Insights" at bounding box center [115, 233] width 57 height 27
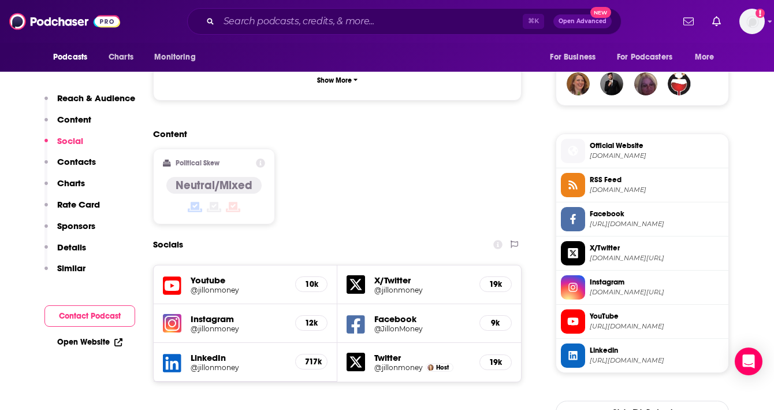
scroll to position [1026, 0]
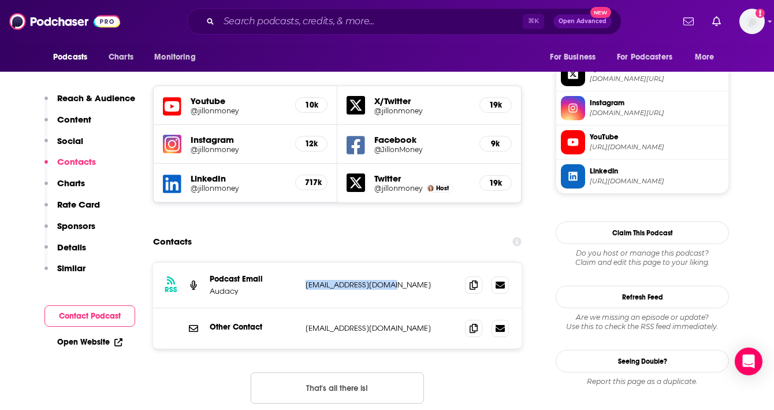
drag, startPoint x: 414, startPoint y: 236, endPoint x: 303, endPoint y: 233, distance: 111.0
click at [302, 262] on div "RSS Podcast Email Audacy [EMAIL_ADDRESS][DOMAIN_NAME] [EMAIL_ADDRESS][DOMAIN_NA…" at bounding box center [337, 285] width 369 height 46
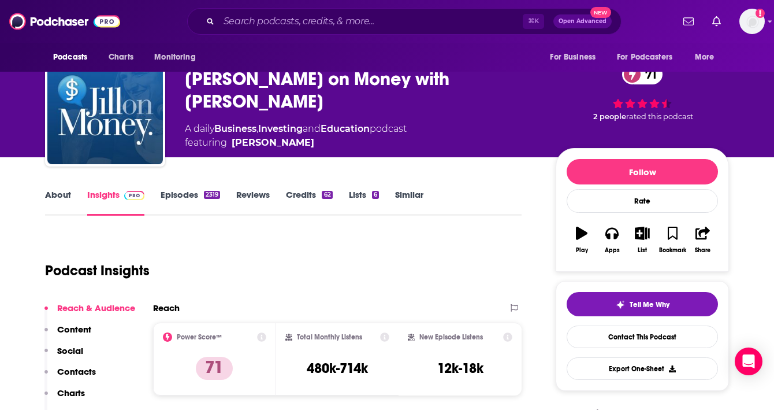
scroll to position [0, 0]
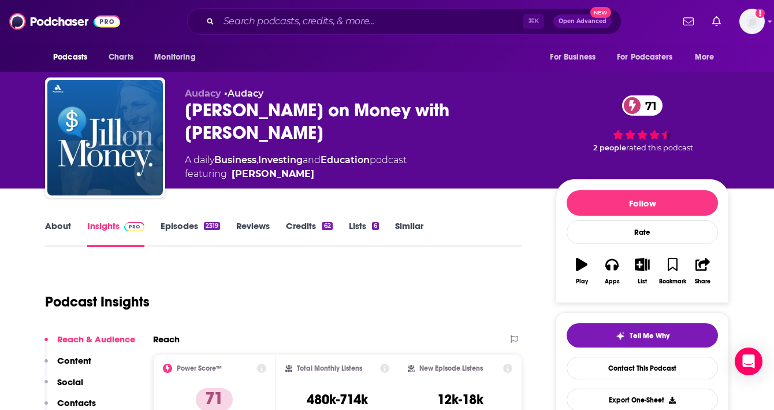
click at [51, 232] on link "About" at bounding box center [58, 233] width 26 height 27
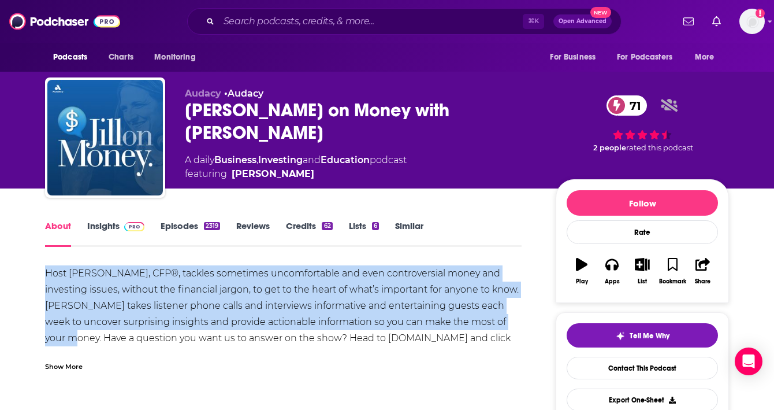
drag, startPoint x: 39, startPoint y: 269, endPoint x: 488, endPoint y: 317, distance: 451.4
click at [250, 20] on input "Search podcasts, credits, & more..." at bounding box center [371, 21] width 304 height 18
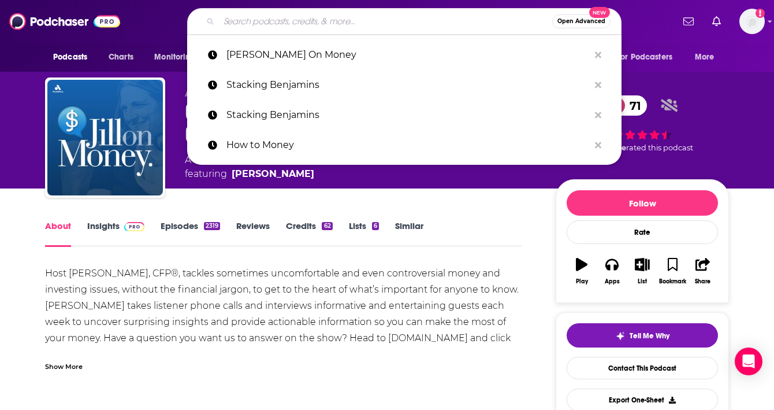
paste input "Money Guy Show"
type input "Money Guy Show"
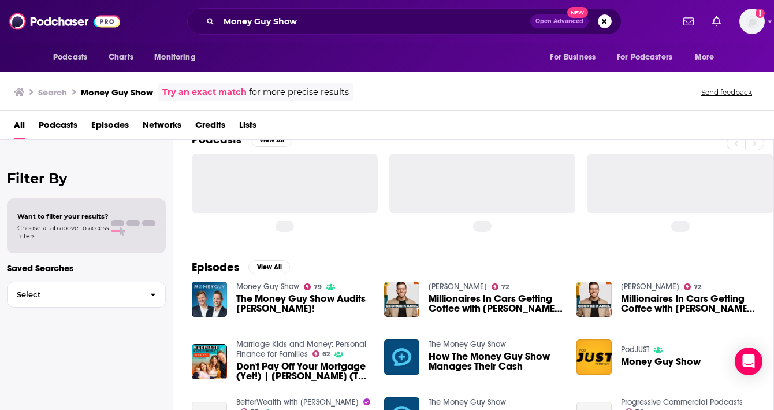
scroll to position [22, 0]
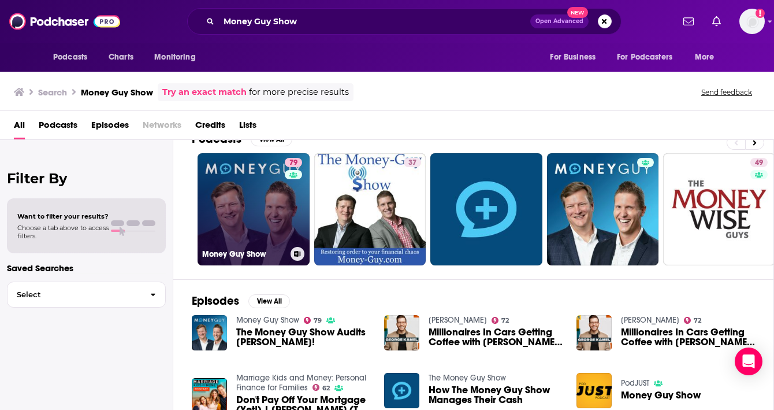
click at [259, 195] on link "79 Money Guy Show" at bounding box center [254, 209] width 112 height 112
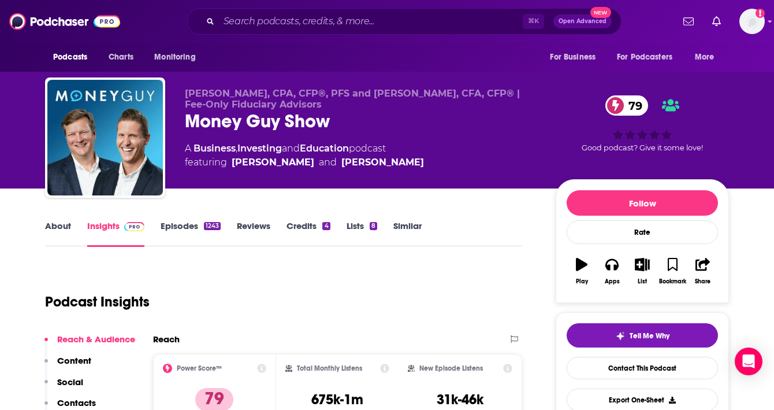
click at [50, 224] on link "About" at bounding box center [58, 233] width 26 height 27
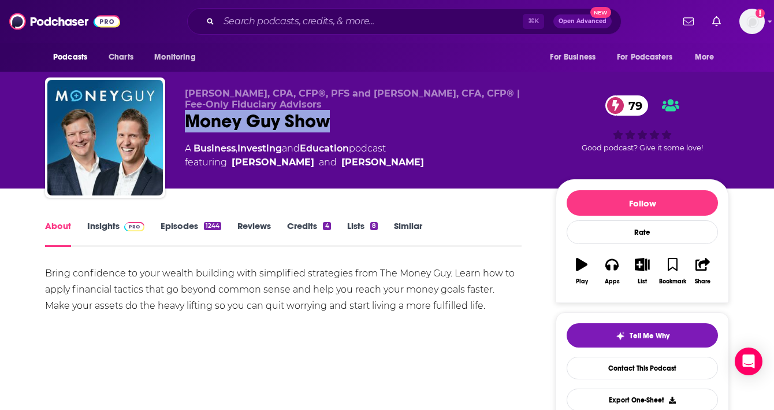
drag, startPoint x: 174, startPoint y: 118, endPoint x: 380, endPoint y: 117, distance: 205.6
click at [380, 117] on div "[PERSON_NAME], CPA, CFP®, PFS and [PERSON_NAME], CFA, CFP® | Fee-Only Fiduciary…" at bounding box center [387, 139] width 684 height 125
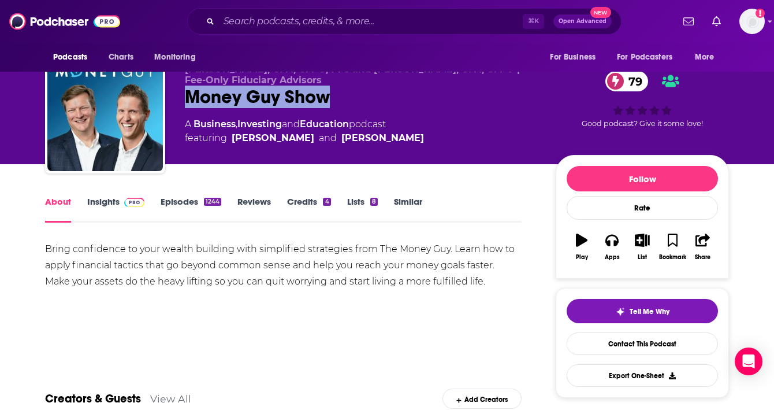
scroll to position [35, 0]
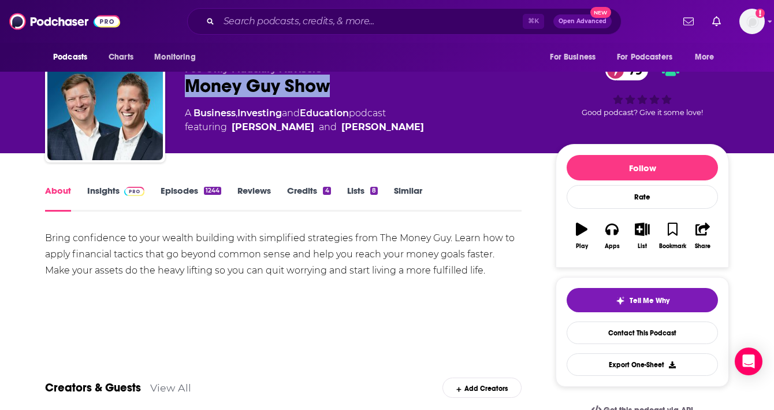
click at [117, 192] on link "Insights" at bounding box center [115, 198] width 57 height 27
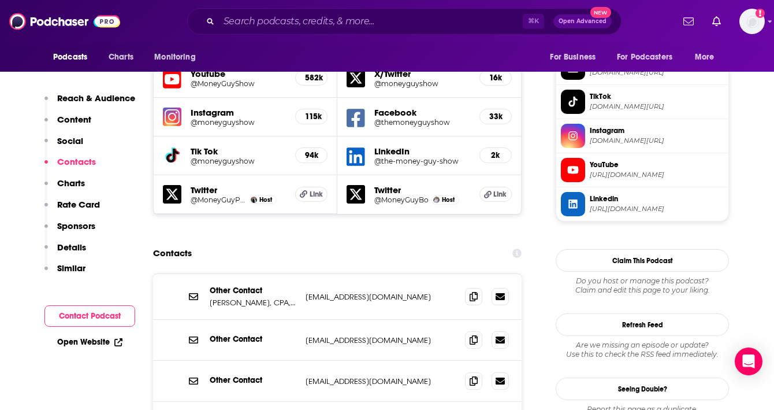
scroll to position [1028, 0]
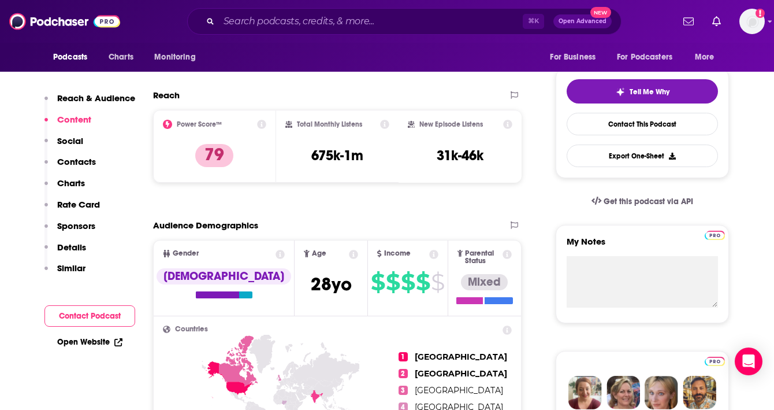
scroll to position [0, 0]
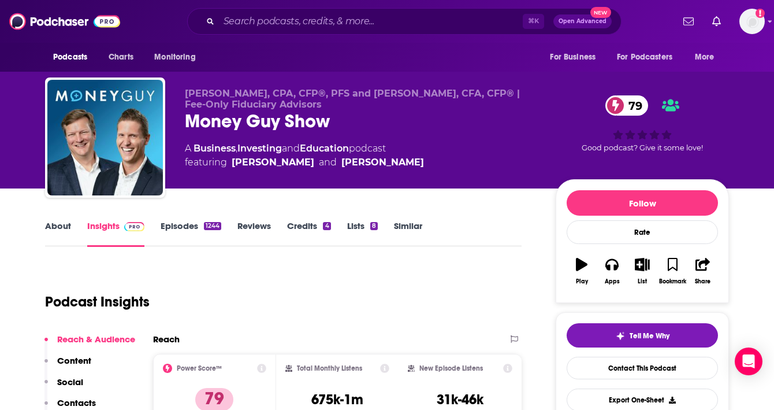
click at [52, 221] on link "About" at bounding box center [58, 233] width 26 height 27
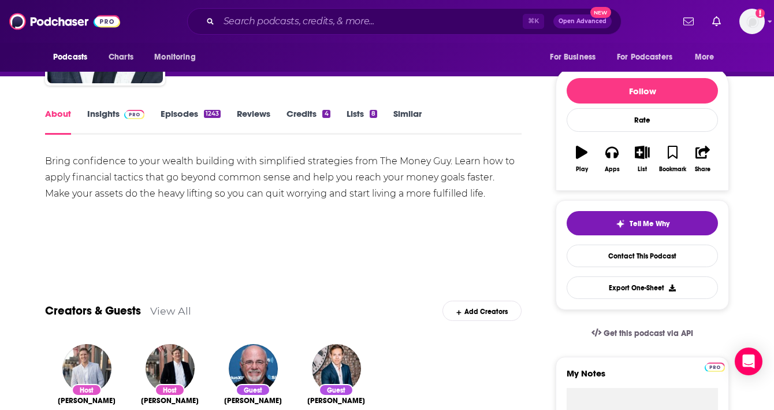
scroll to position [107, 0]
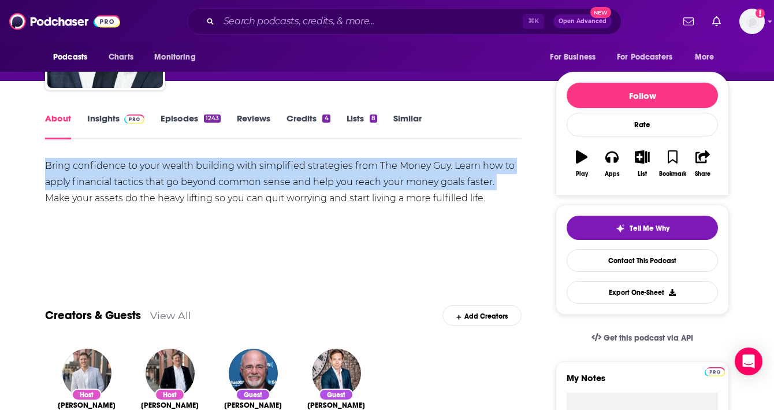
drag, startPoint x: 43, startPoint y: 159, endPoint x: 497, endPoint y: 184, distance: 455.3
click at [182, 122] on link "Episodes 1243" at bounding box center [191, 126] width 60 height 27
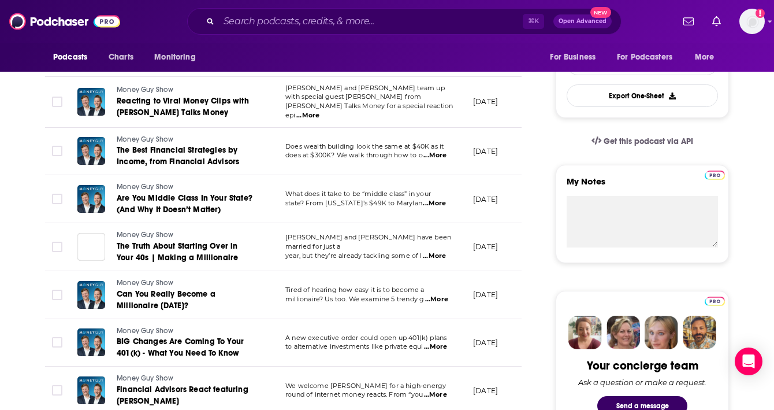
scroll to position [301, 0]
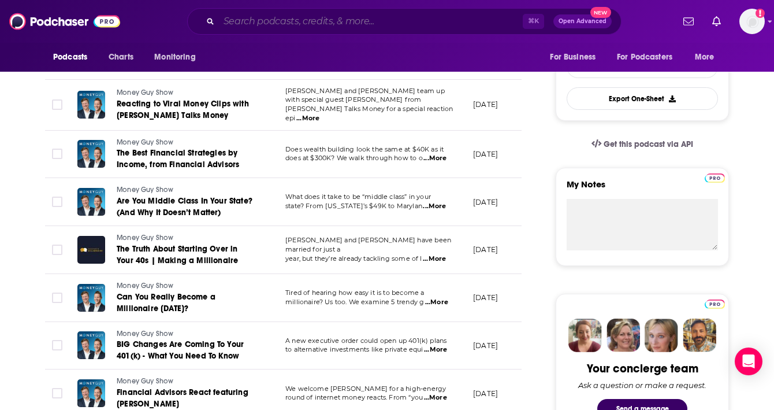
click at [248, 25] on input "Search podcasts, credits, & more..." at bounding box center [371, 21] width 304 height 18
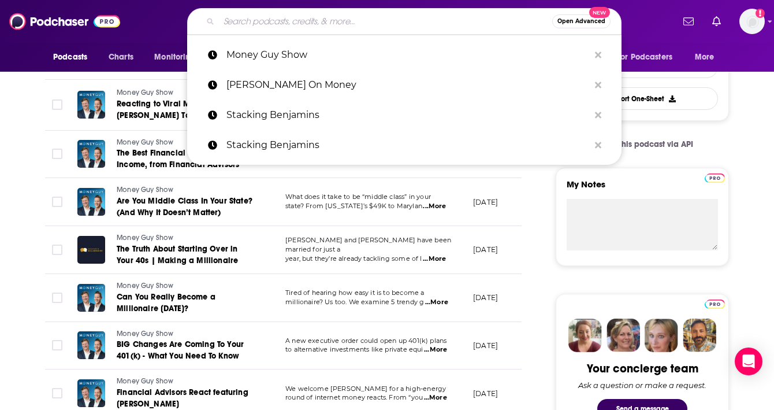
paste input "Your Money Briefing"
type input "Your Money Briefing"
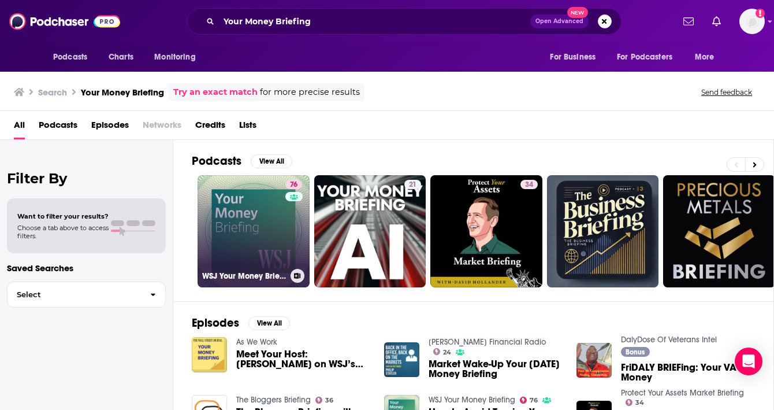
click at [237, 262] on link "76 WSJ Your Money Briefing" at bounding box center [254, 231] width 112 height 112
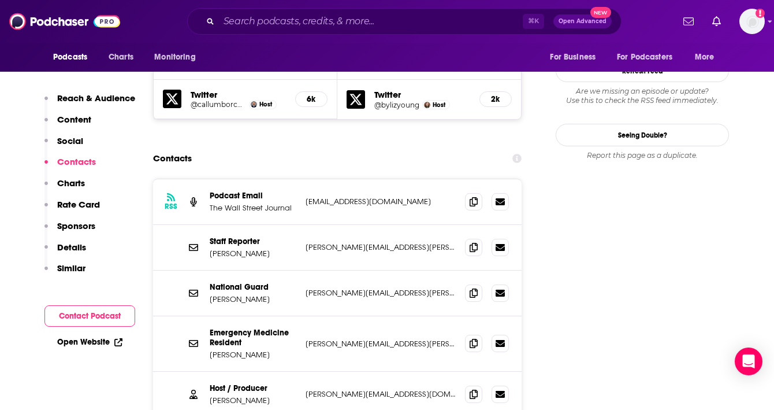
scroll to position [1117, 0]
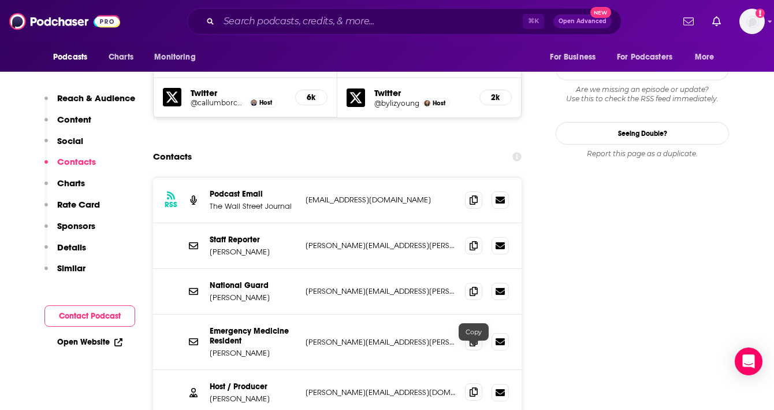
click at [470, 387] on icon at bounding box center [474, 391] width 8 height 9
drag, startPoint x: 263, startPoint y: 363, endPoint x: 204, endPoint y: 360, distance: 58.4
click at [204, 370] on div "Host / Producer J.R. Whalen [EMAIL_ADDRESS][PERSON_NAME][DOMAIN_NAME] [DOMAIN_N…" at bounding box center [337, 392] width 369 height 45
drag, startPoint x: 208, startPoint y: 359, endPoint x: 254, endPoint y: 359, distance: 45.6
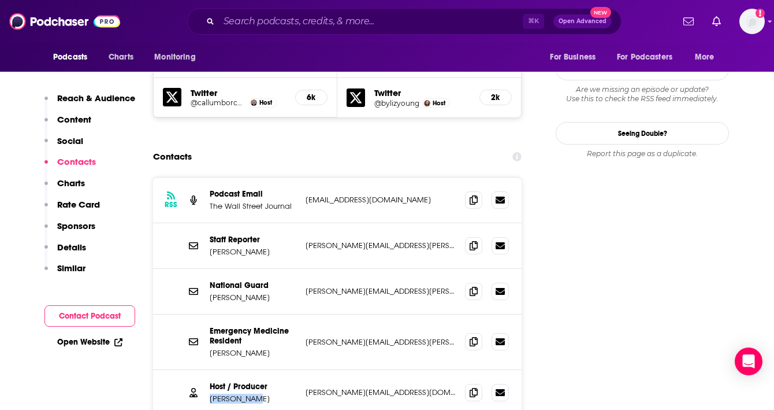
click at [254, 370] on div "Host / Producer J.R. Whalen [EMAIL_ADDRESS][PERSON_NAME][DOMAIN_NAME] [DOMAIN_N…" at bounding box center [337, 392] width 369 height 45
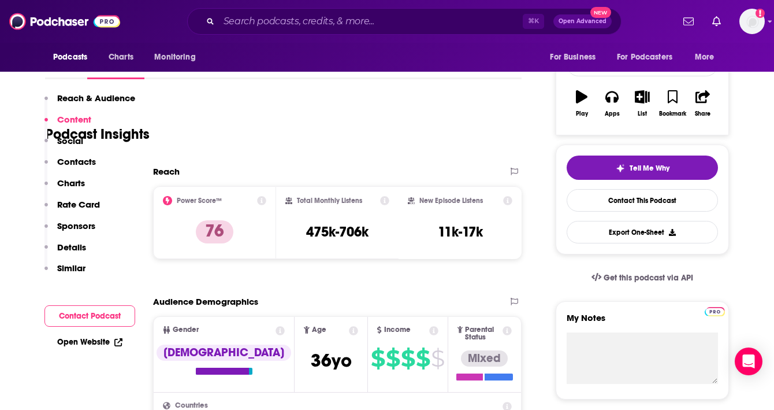
scroll to position [0, 0]
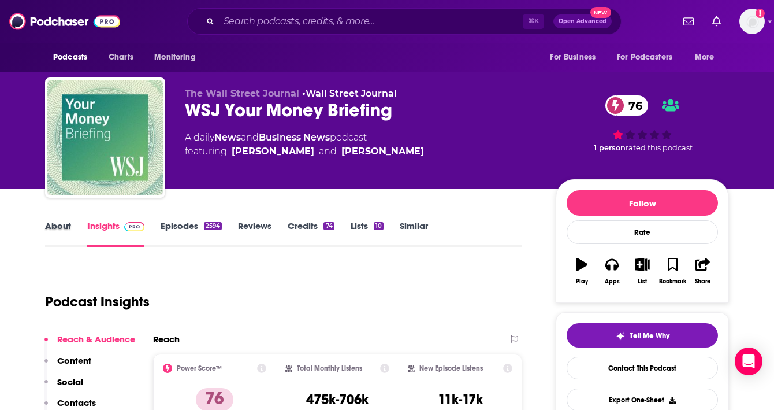
click at [77, 229] on div "About" at bounding box center [66, 233] width 42 height 27
click at [75, 228] on div "About" at bounding box center [66, 233] width 42 height 27
click at [69, 228] on link "About" at bounding box center [58, 233] width 26 height 27
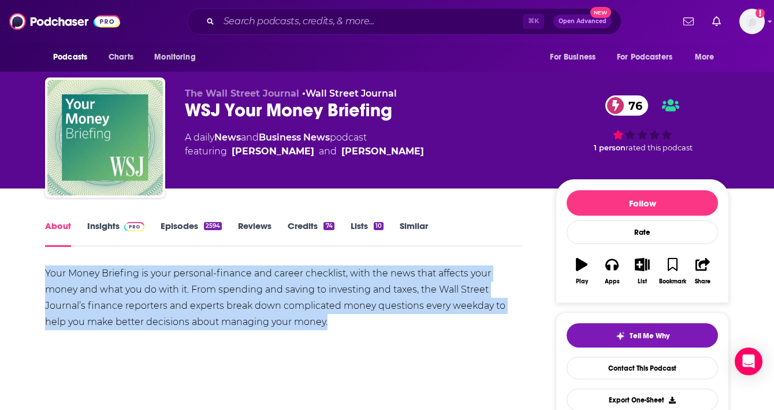
drag, startPoint x: 42, startPoint y: 272, endPoint x: 353, endPoint y: 321, distance: 314.6
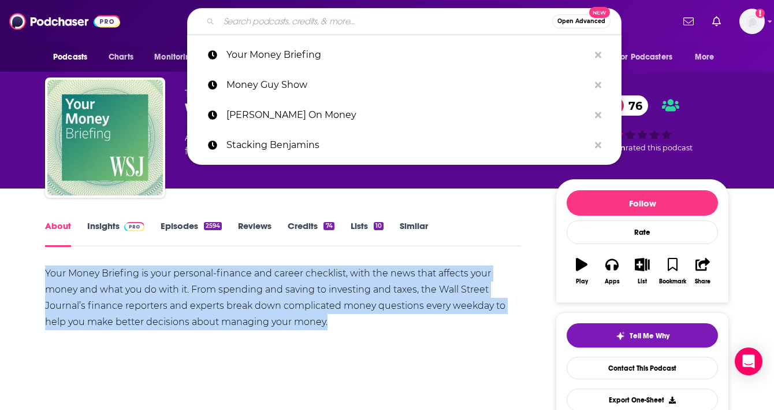
click at [259, 29] on input "Search podcasts, credits, & more..." at bounding box center [385, 21] width 333 height 18
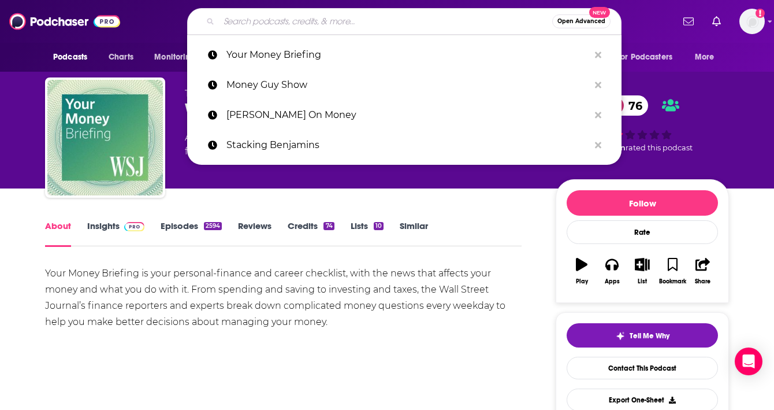
paste input "So Money"
type input "So Money"
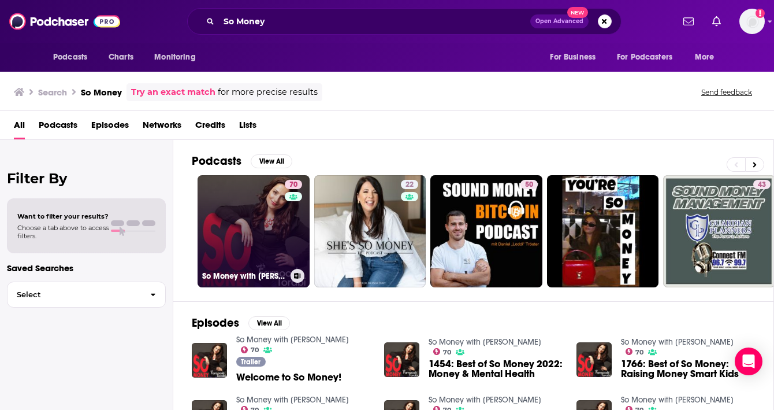
click at [233, 235] on link "70 So Money with [PERSON_NAME]" at bounding box center [254, 231] width 112 height 112
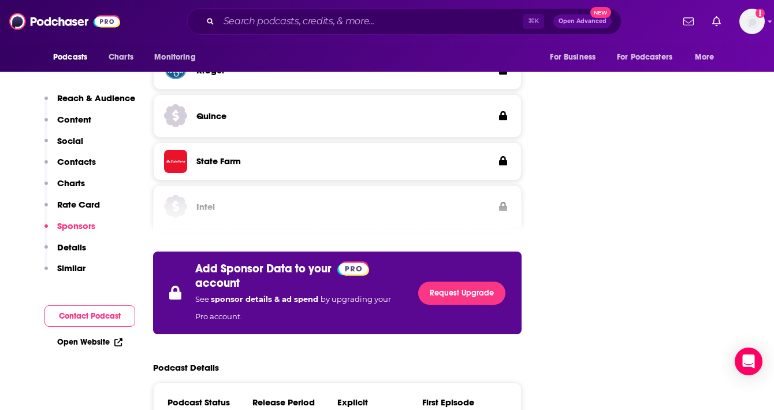
scroll to position [1905, 0]
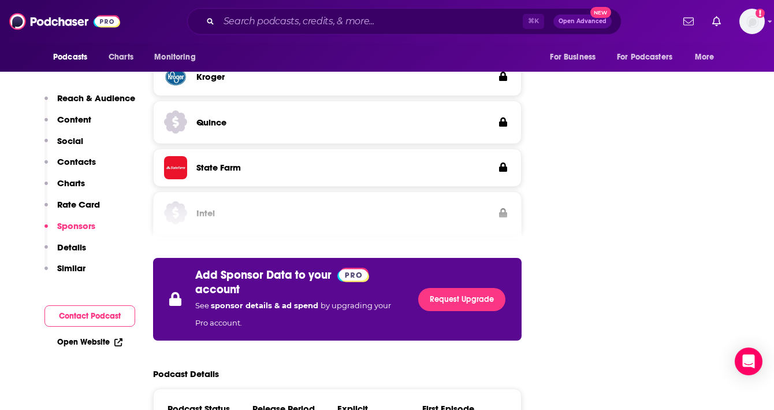
click at [85, 158] on p "Contacts" at bounding box center [76, 161] width 39 height 11
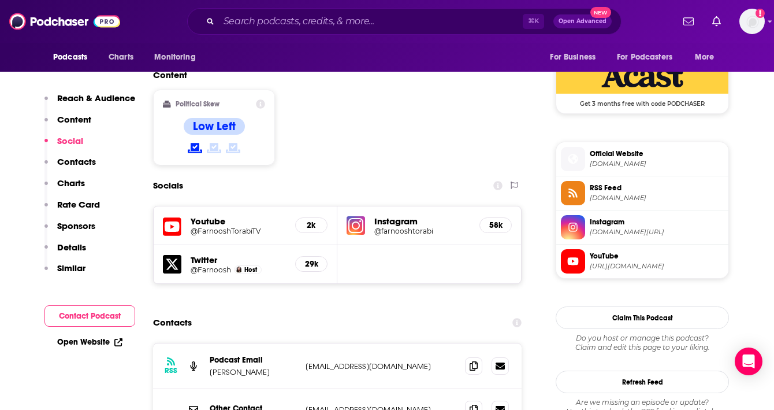
scroll to position [966, 0]
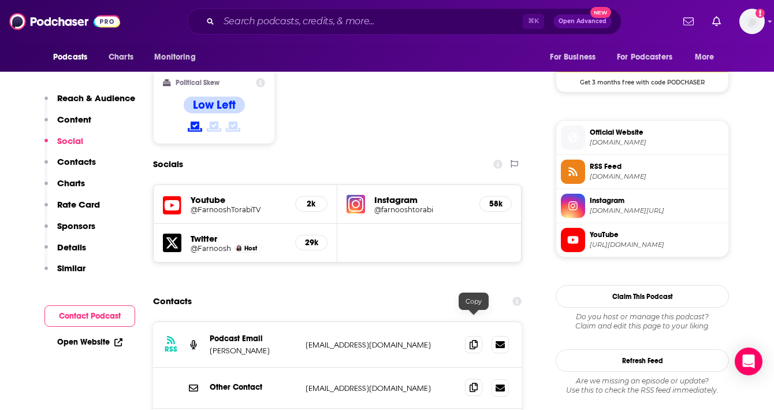
click at [468, 378] on span at bounding box center [473, 386] width 17 height 17
drag, startPoint x: 271, startPoint y: 289, endPoint x: 246, endPoint y: 289, distance: 26.0
click at [246, 345] on p "[PERSON_NAME]" at bounding box center [253, 350] width 87 height 10
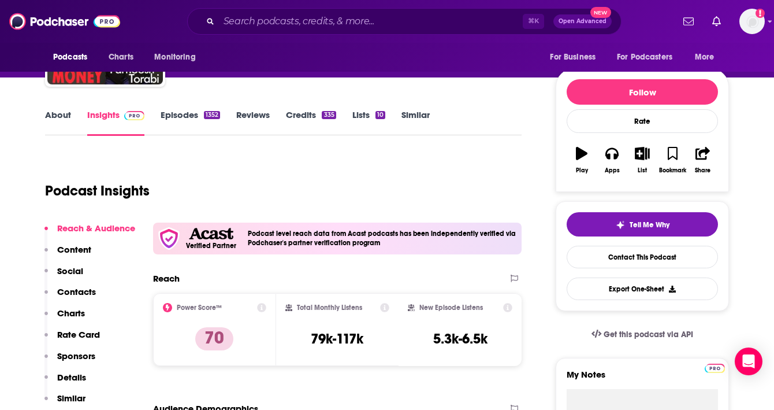
scroll to position [0, 0]
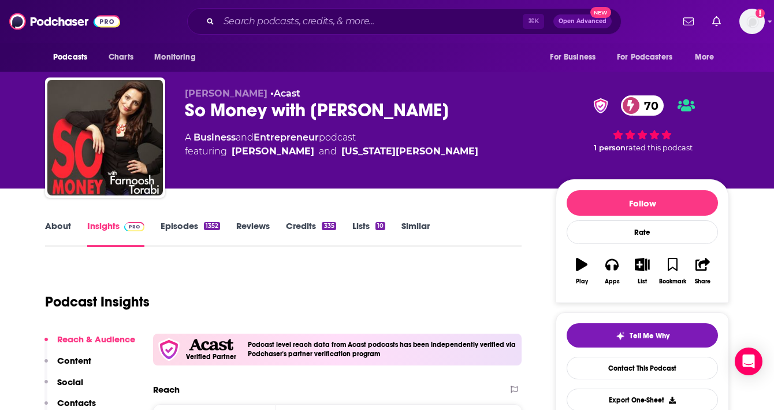
click at [57, 228] on link "About" at bounding box center [58, 233] width 26 height 27
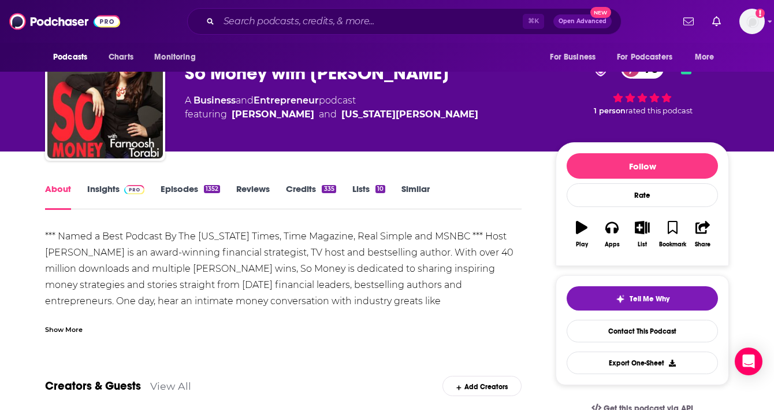
scroll to position [39, 0]
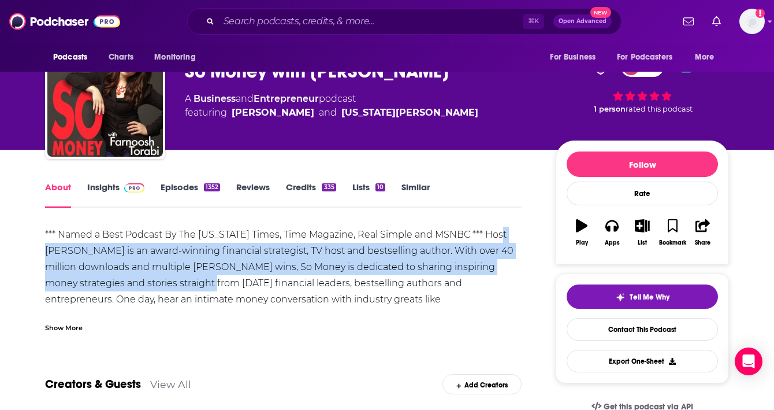
drag, startPoint x: 40, startPoint y: 246, endPoint x: 222, endPoint y: 278, distance: 184.8
click at [222, 278] on div "*** Named a Best Podcast By The [US_STATE] Times, Time Magazine, Real Simple an…" at bounding box center [283, 323] width 477 height 194
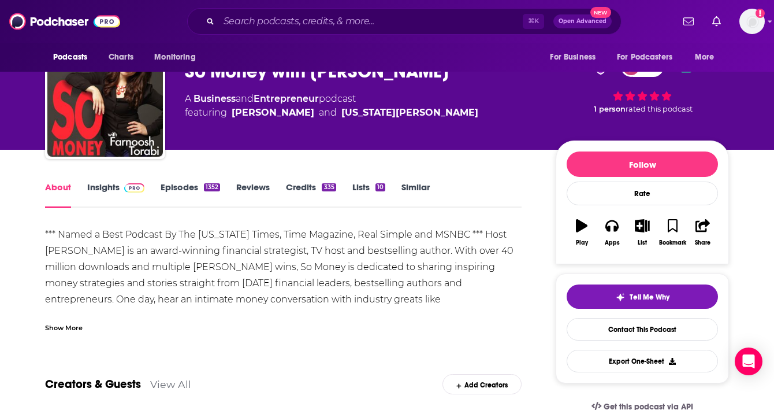
drag, startPoint x: 255, startPoint y: 266, endPoint x: 312, endPoint y: 287, distance: 60.5
click at [312, 287] on div "*** Named a Best Podcast By The [US_STATE] Times, Time Magazine, Real Simple an…" at bounding box center [283, 323] width 477 height 194
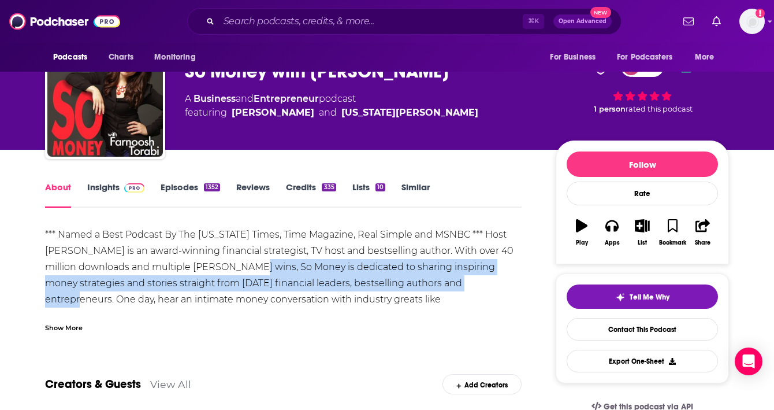
drag, startPoint x: 252, startPoint y: 263, endPoint x: 499, endPoint y: 287, distance: 247.8
click at [499, 287] on div "*** Named a Best Podcast By The [US_STATE] Times, Time Magazine, Real Simple an…" at bounding box center [283, 323] width 477 height 194
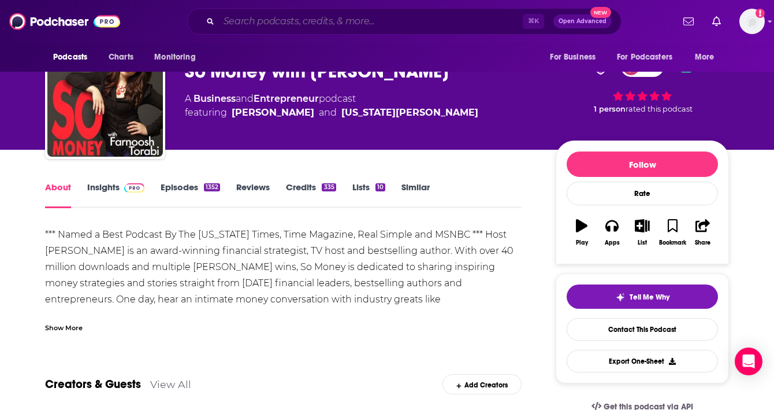
click at [293, 18] on input "Search podcasts, credits, & more..." at bounding box center [371, 21] width 304 height 18
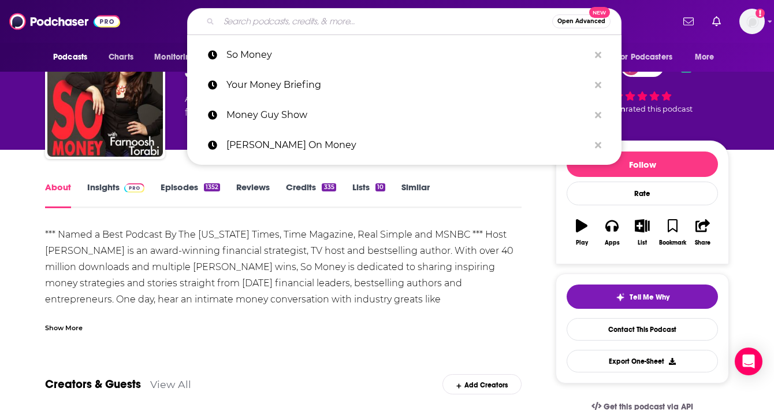
paste input "Frugal Friends Podcast"
type input "Frugal Friends Podcast"
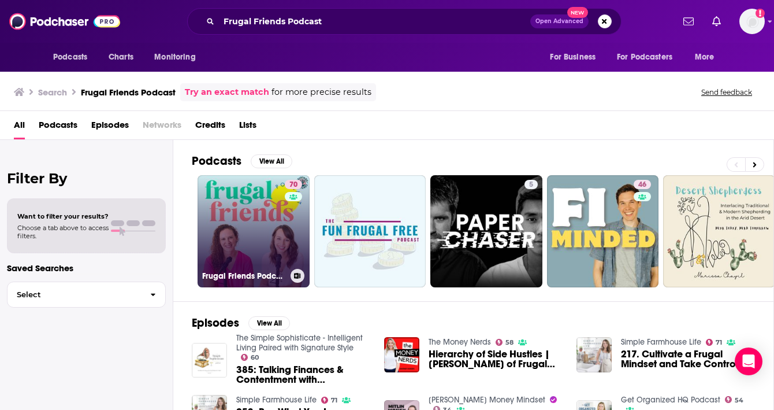
click at [236, 237] on link "70 Frugal Friends Podcast" at bounding box center [254, 231] width 112 height 112
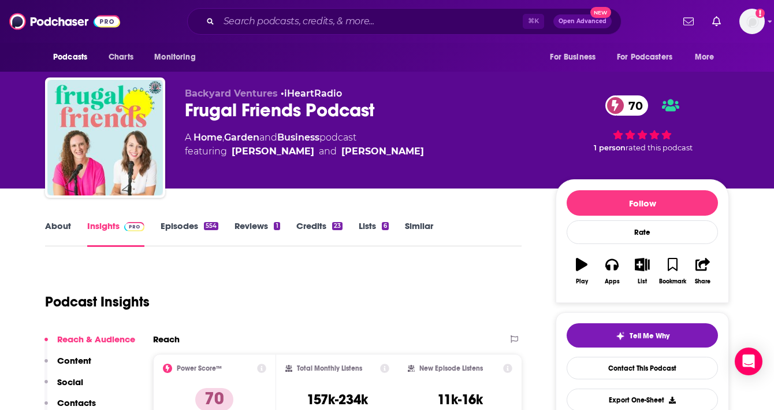
click at [59, 231] on link "About" at bounding box center [58, 233] width 26 height 27
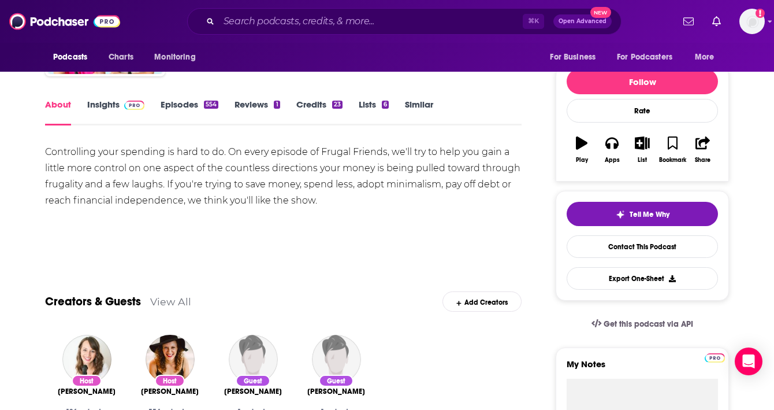
scroll to position [111, 0]
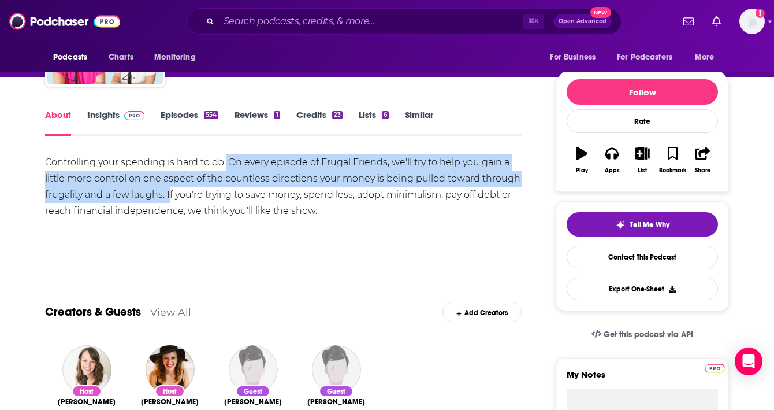
drag, startPoint x: 170, startPoint y: 196, endPoint x: 226, endPoint y: 165, distance: 63.9
click at [226, 165] on div "Controlling your spending is hard to do. On every episode of Frugal Friends, we…" at bounding box center [283, 186] width 477 height 65
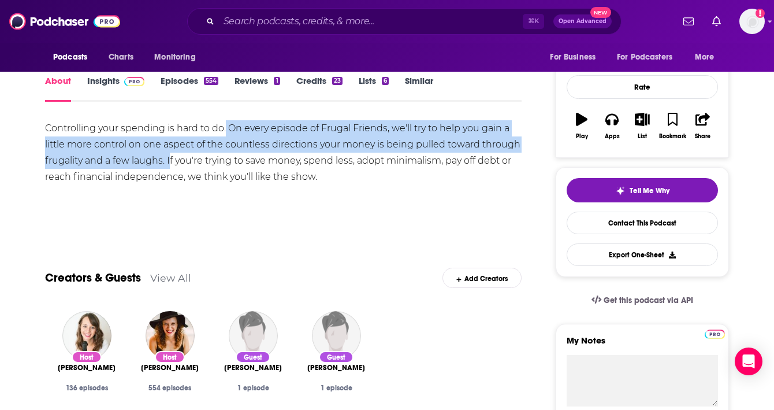
scroll to position [144, 0]
click at [116, 87] on link "Insights" at bounding box center [115, 89] width 57 height 27
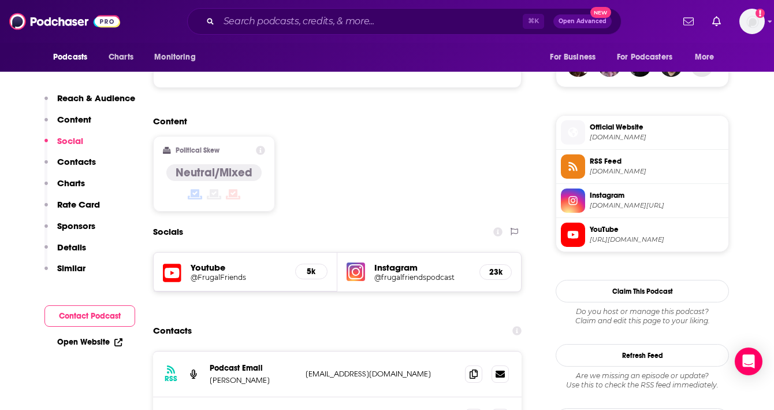
scroll to position [982, 0]
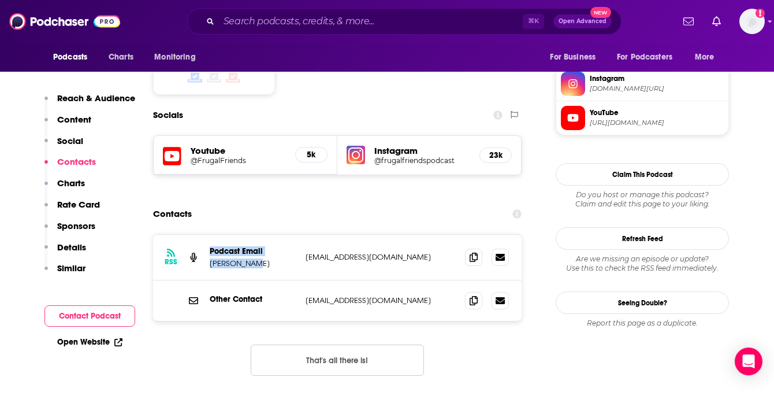
drag, startPoint x: 204, startPoint y: 194, endPoint x: 250, endPoint y: 194, distance: 45.1
click at [250, 235] on div "RSS Podcast Email [PERSON_NAME] [PERSON_NAME][EMAIL_ADDRESS][DOMAIN_NAME] [EMAI…" at bounding box center [337, 258] width 369 height 46
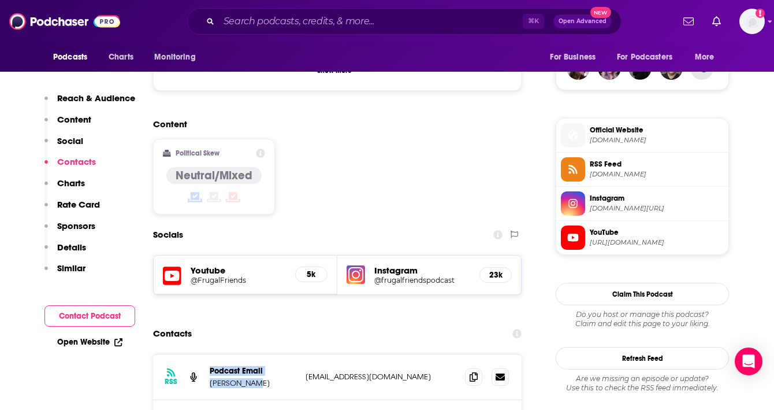
scroll to position [934, 0]
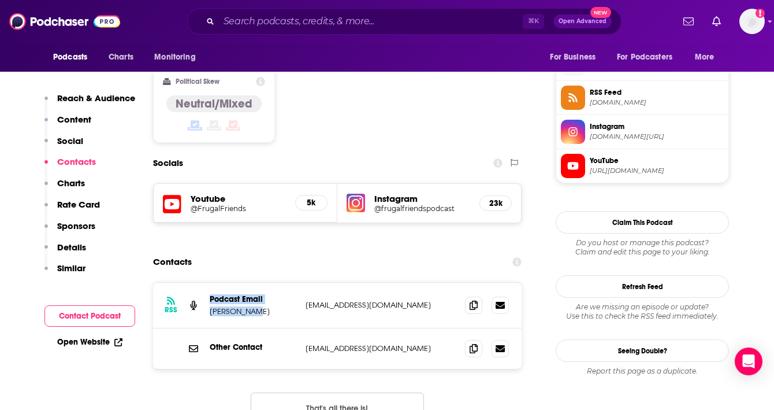
click at [239, 306] on p "[PERSON_NAME]" at bounding box center [253, 311] width 87 height 10
drag, startPoint x: 256, startPoint y: 246, endPoint x: 210, endPoint y: 241, distance: 46.4
click at [210, 282] on div "RSS Podcast Email [PERSON_NAME] [PERSON_NAME][EMAIL_ADDRESS][DOMAIN_NAME] [EMAI…" at bounding box center [337, 305] width 369 height 46
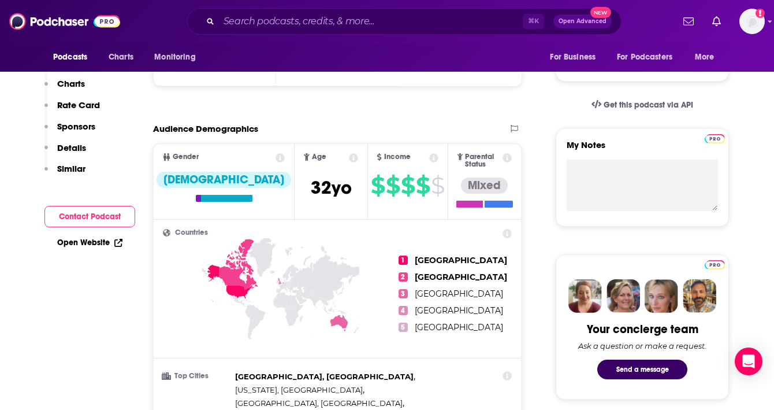
scroll to position [0, 0]
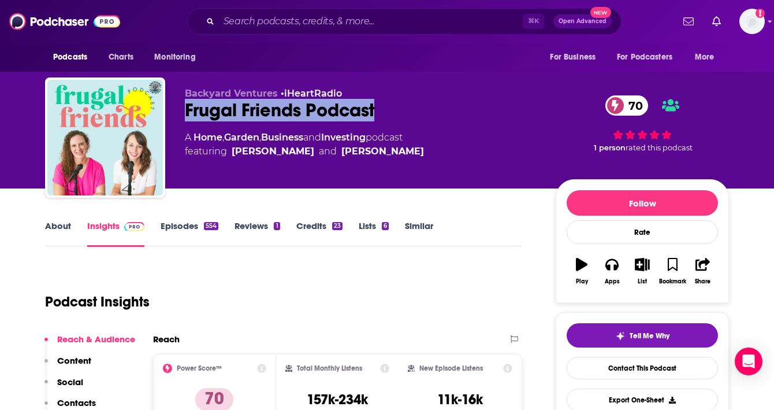
drag, startPoint x: 181, startPoint y: 107, endPoint x: 425, endPoint y: 107, distance: 244.3
click at [425, 107] on div "Backyard Ventures • iHeartRadio Frugal Friends Podcast 70 A Home , Garden , Bus…" at bounding box center [387, 139] width 684 height 125
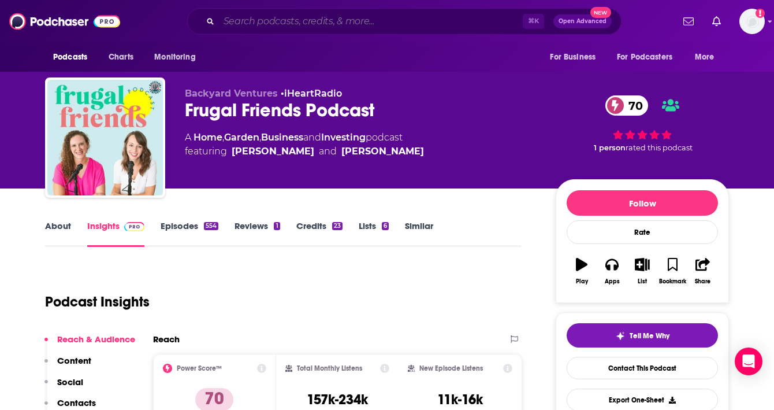
click at [298, 16] on input "Search podcasts, credits, & more..." at bounding box center [371, 21] width 304 height 18
paste input "HR Tech Interview"
type input "HR Tech Interview"
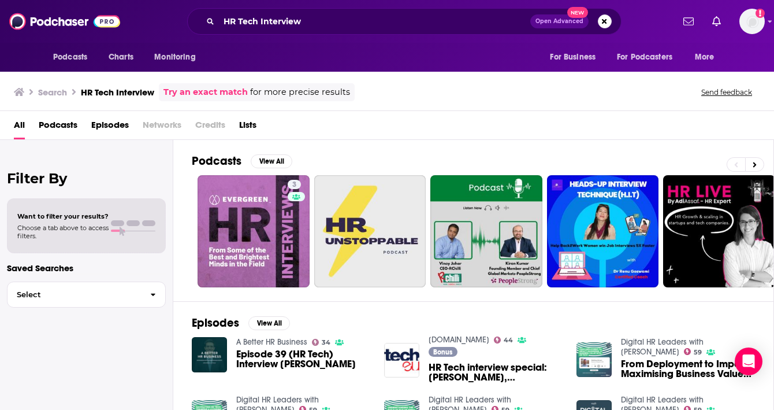
click at [202, 93] on link "Try an exact match" at bounding box center [205, 91] width 84 height 13
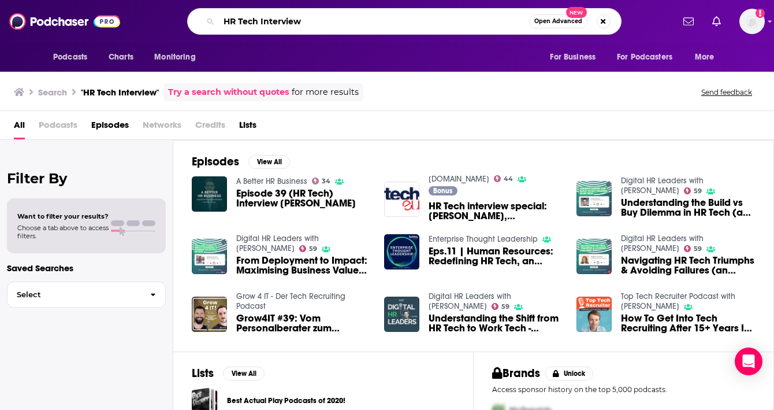
drag, startPoint x: 310, startPoint y: 26, endPoint x: 150, endPoint y: 22, distance: 159.5
click at [150, 22] on div "HR Tech Interview Open Advanced New" at bounding box center [404, 21] width 538 height 27
paste input "RiskReversal Pod"
type input "RiskReversal Pod"
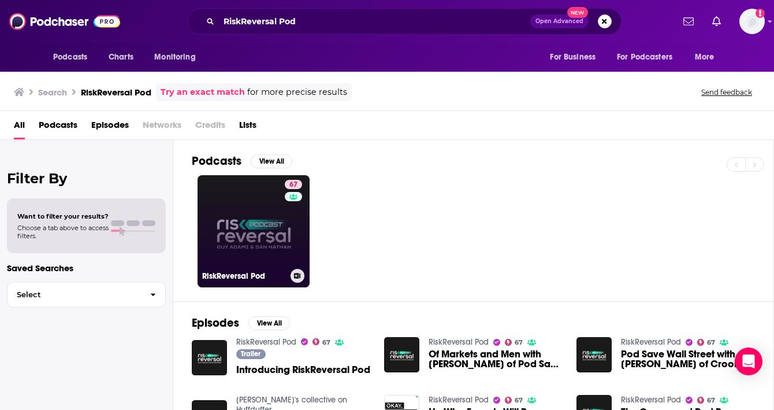
click at [222, 240] on link "67 RiskReversal Pod" at bounding box center [254, 231] width 112 height 112
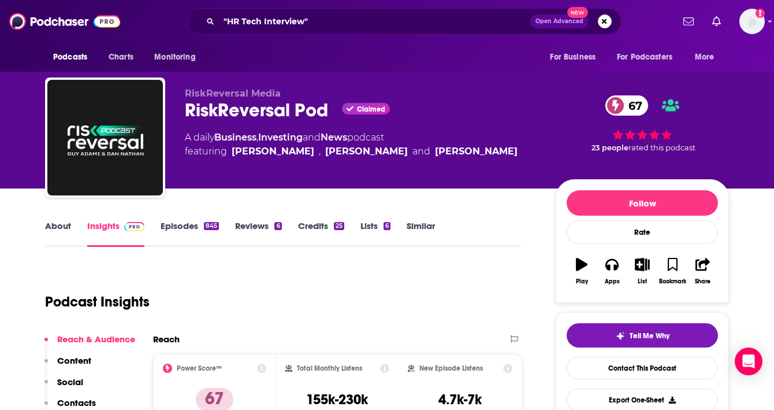
click at [61, 226] on link "About" at bounding box center [58, 233] width 26 height 27
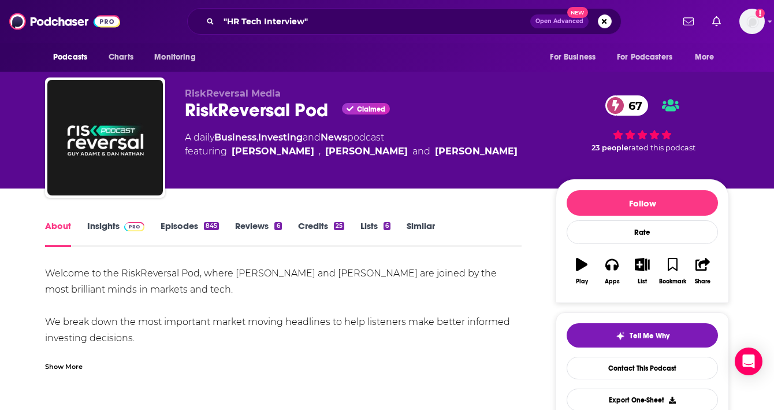
click at [79, 360] on div "Show More" at bounding box center [64, 365] width 38 height 11
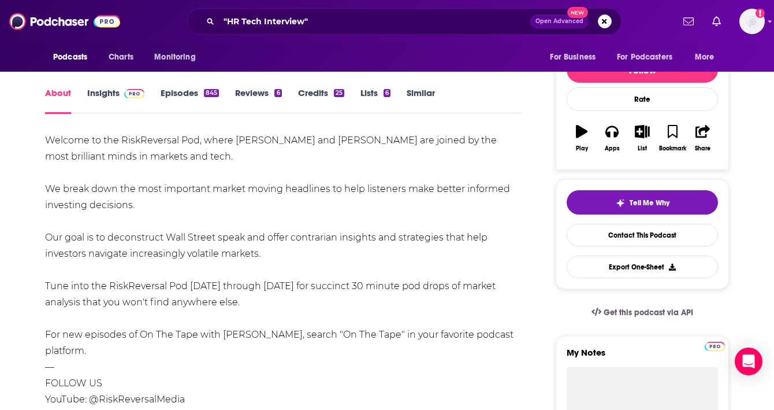
scroll to position [145, 0]
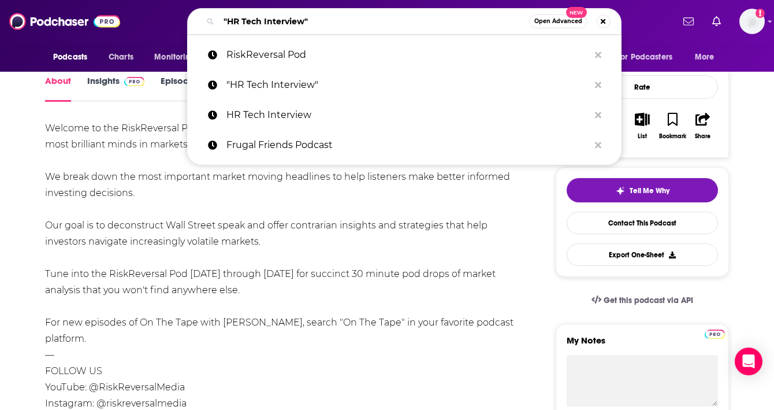
drag, startPoint x: 315, startPoint y: 21, endPoint x: 134, endPoint y: 21, distance: 180.8
click at [135, 21] on div ""HR Tech Interview" Open Advanced New RiskReversal Pod "HR Tech Interview" HR T…" at bounding box center [404, 21] width 538 height 27
paste input "Money Nerds Podcast ([PERSON_NAME])"
type input "Money Nerds Podcast ([PERSON_NAME])"
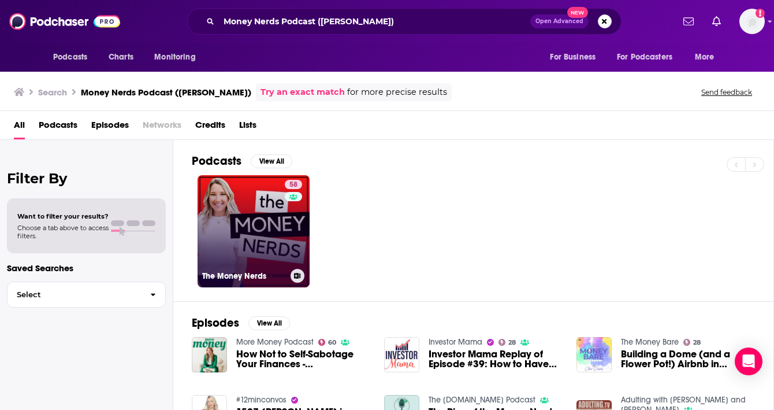
click at [213, 247] on link "58 The Money Nerds" at bounding box center [254, 231] width 112 height 112
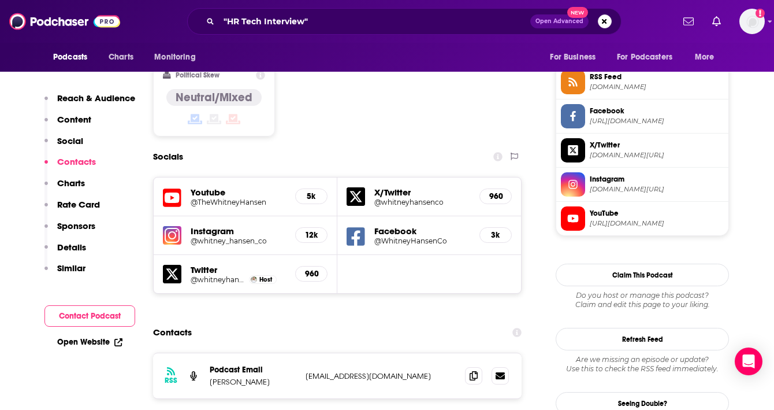
scroll to position [1014, 0]
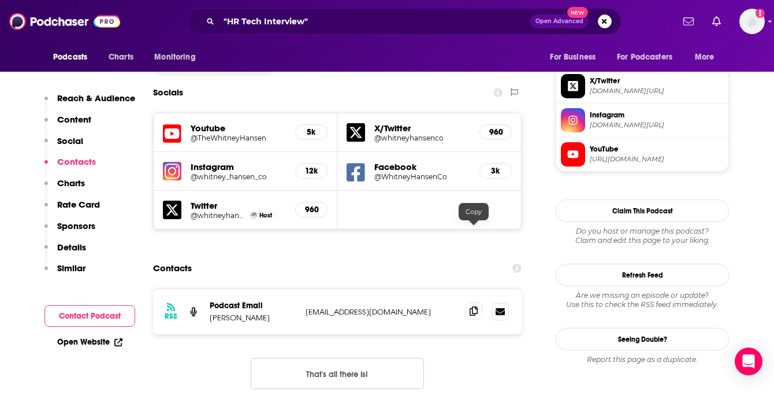
click at [479, 302] on span at bounding box center [473, 310] width 17 height 17
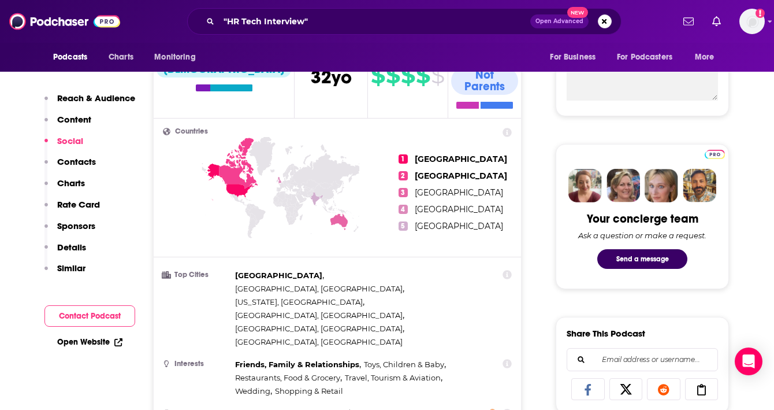
scroll to position [0, 0]
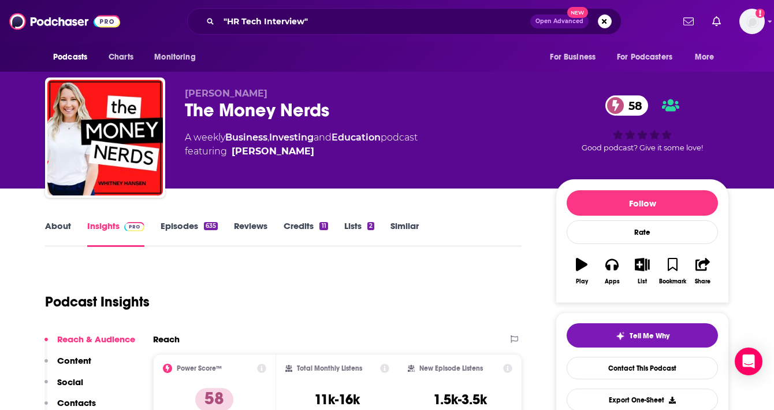
click at [172, 230] on link "Episodes 635" at bounding box center [189, 233] width 57 height 27
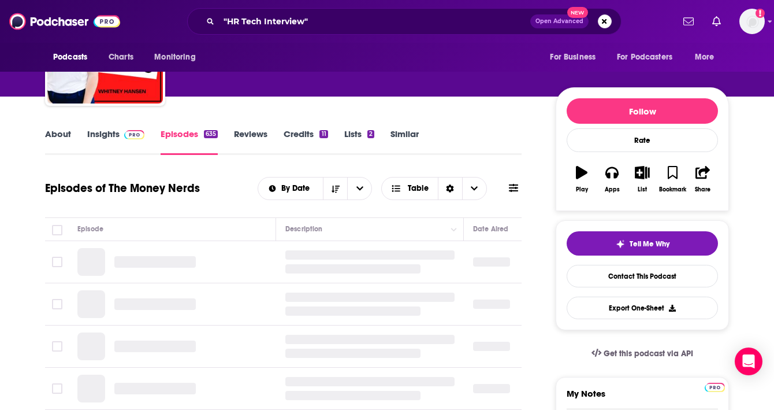
scroll to position [94, 0]
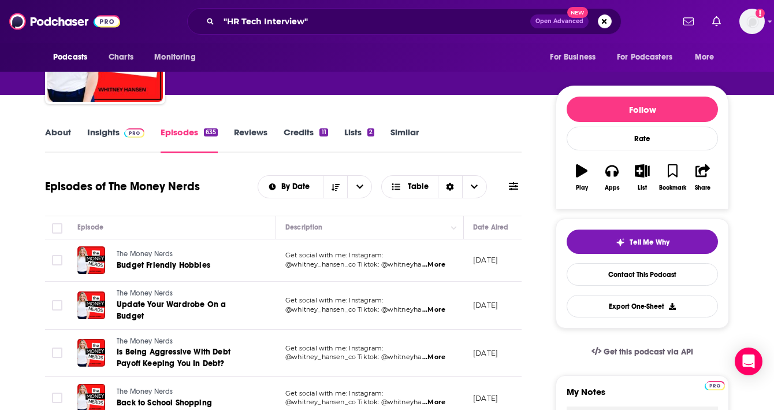
click at [47, 129] on link "About" at bounding box center [58, 140] width 26 height 27
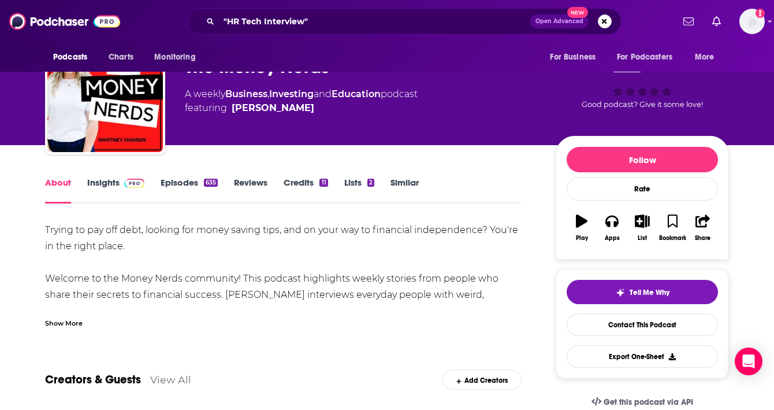
scroll to position [49, 0]
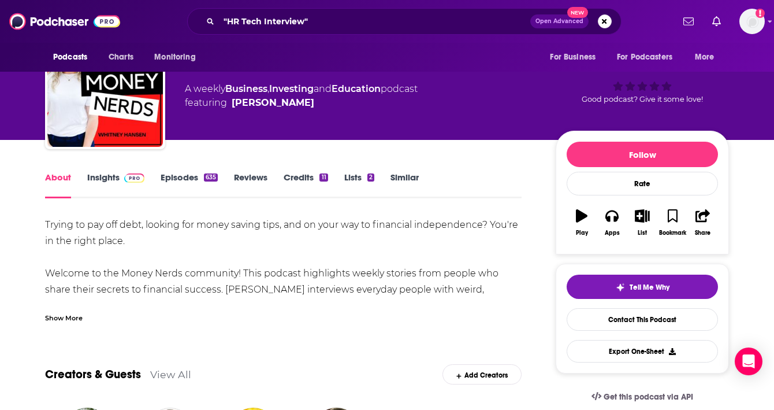
click at [58, 300] on div "Trying to pay off debt, looking for money saving tips, and on your way to finan…" at bounding box center [283, 270] width 477 height 106
click at [65, 310] on div "Show More" at bounding box center [283, 313] width 477 height 20
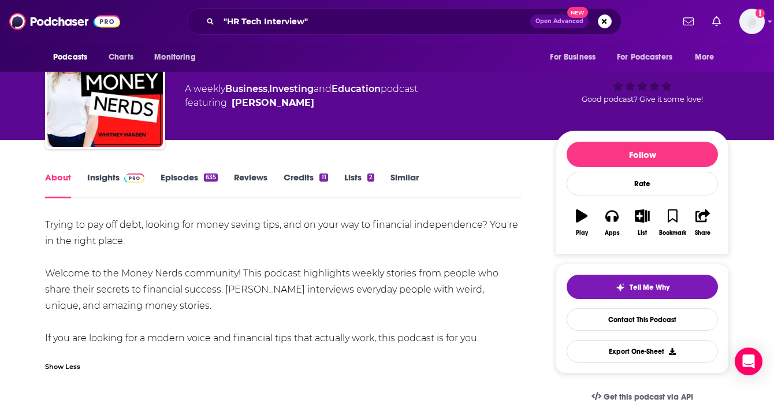
drag, startPoint x: 240, startPoint y: 271, endPoint x: 288, endPoint y: 308, distance: 60.7
click at [288, 308] on div "Trying to pay off debt, looking for money saving tips, and on your way to finan…" at bounding box center [283, 281] width 477 height 129
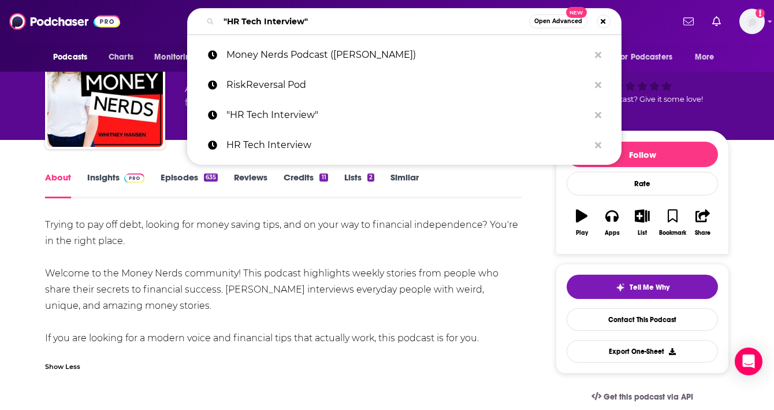
drag, startPoint x: 314, startPoint y: 18, endPoint x: 182, endPoint y: 18, distance: 132.3
click at [182, 18] on div ""HR Tech Interview" Open Advanced New Money Nerds Podcast ([PERSON_NAME]) RiskR…" at bounding box center [404, 21] width 538 height 27
paste input "Journey to Launch ([PERSON_NAME])"
type input "Journey to Launch ([PERSON_NAME])"
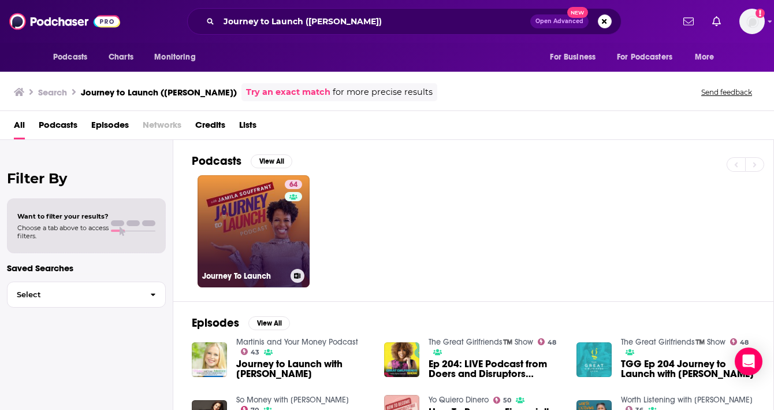
click at [252, 245] on link "64 Journey To Launch" at bounding box center [254, 231] width 112 height 112
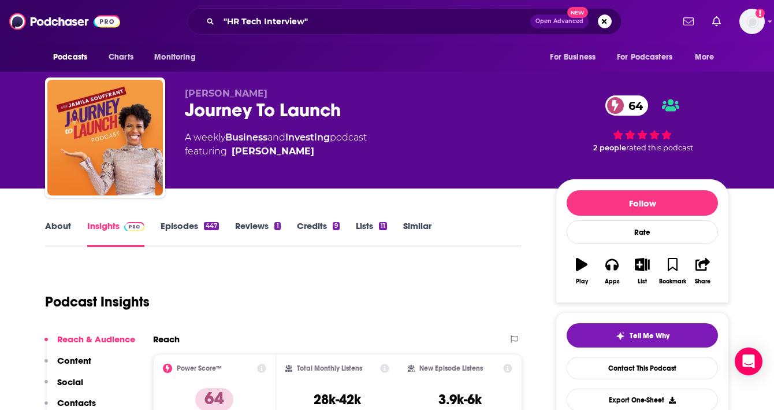
click at [59, 228] on link "About" at bounding box center [58, 233] width 26 height 27
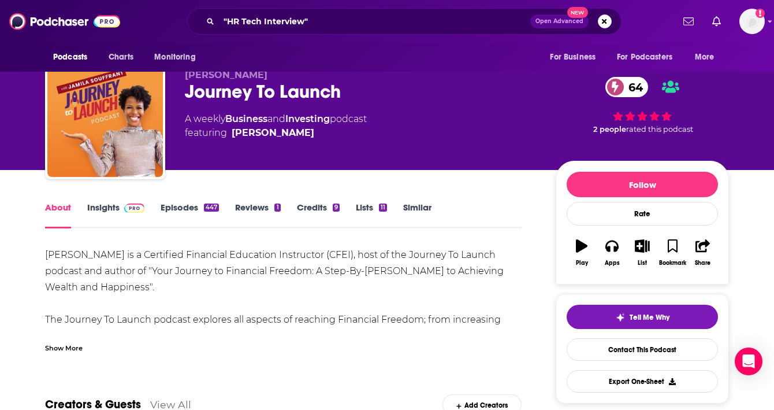
scroll to position [39, 0]
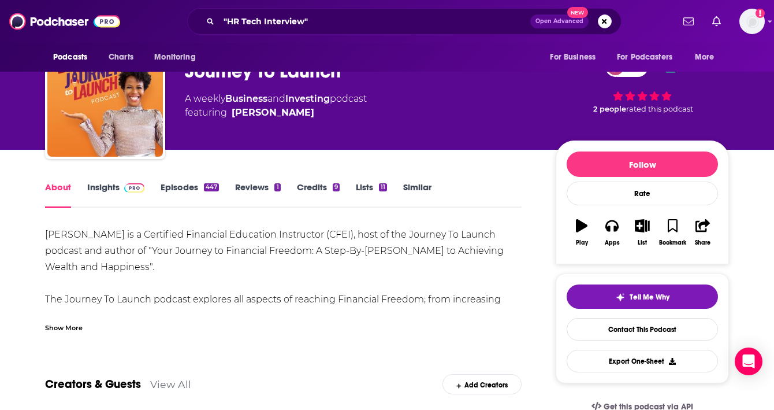
click at [68, 330] on div "Show More" at bounding box center [64, 326] width 38 height 11
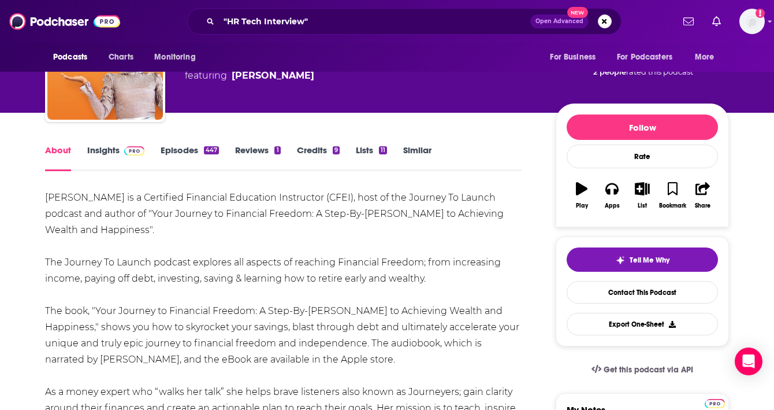
scroll to position [77, 0]
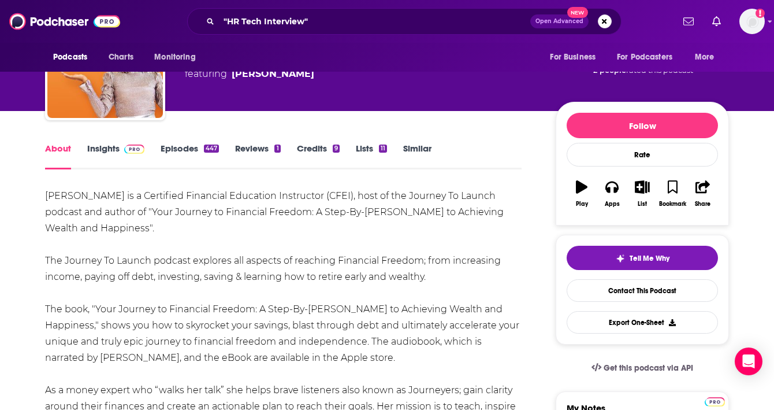
drag, startPoint x: 234, startPoint y: 263, endPoint x: 452, endPoint y: 285, distance: 219.5
click at [452, 285] on div "[PERSON_NAME] is a Certified Financial Education Instructor (CFEI), host of the…" at bounding box center [283, 309] width 477 height 243
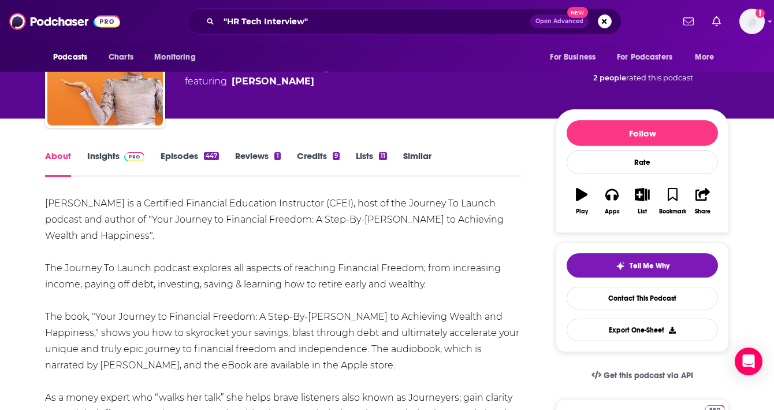
scroll to position [0, 0]
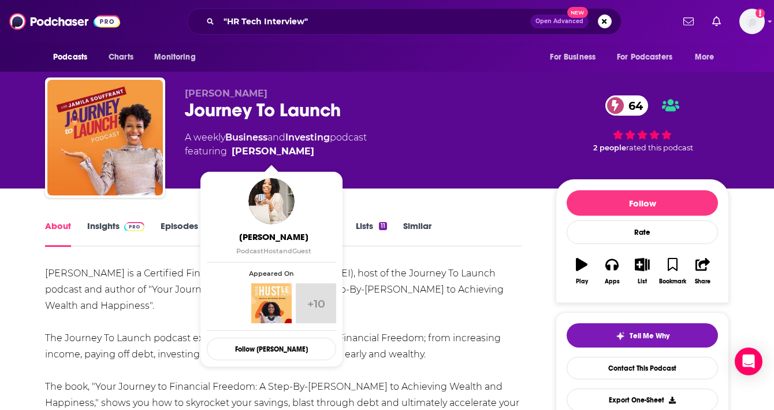
drag, startPoint x: 341, startPoint y: 152, endPoint x: 317, endPoint y: 154, distance: 23.8
click at [316, 154] on span "featuring [PERSON_NAME]" at bounding box center [276, 151] width 182 height 14
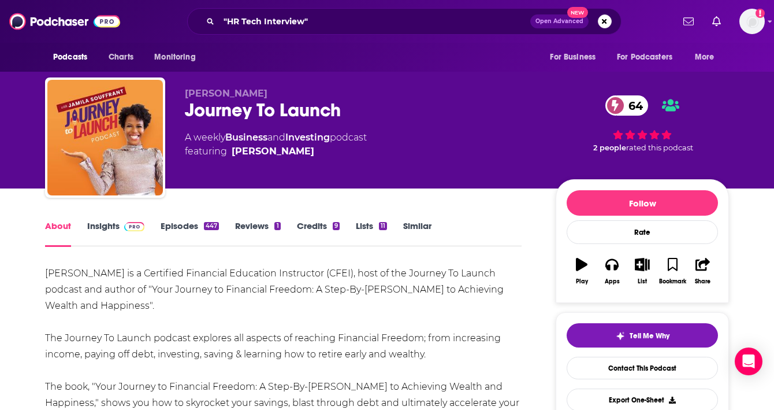
click at [90, 227] on link "Insights" at bounding box center [115, 233] width 57 height 27
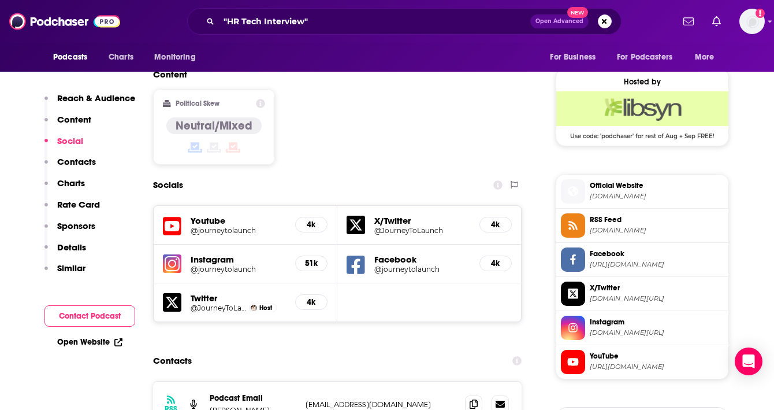
scroll to position [914, 0]
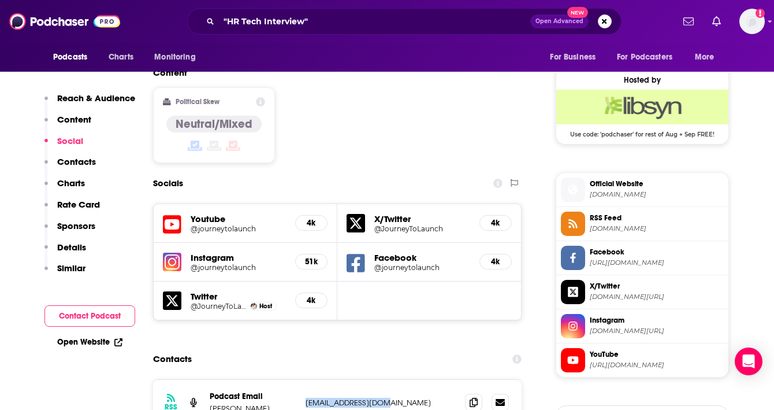
drag, startPoint x: 403, startPoint y: 345, endPoint x: 306, endPoint y: 344, distance: 96.5
click at [306, 397] on p "[EMAIL_ADDRESS][DOMAIN_NAME]" at bounding box center [381, 402] width 150 height 10
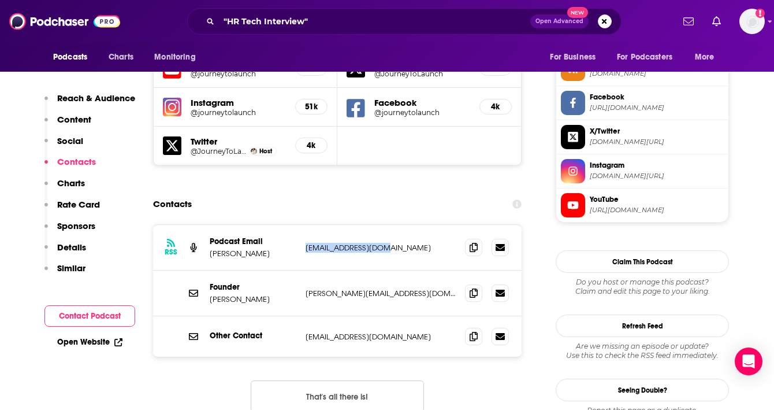
scroll to position [1048, 0]
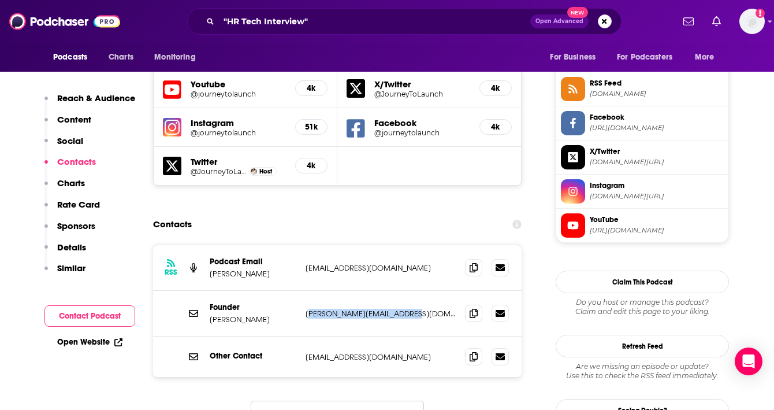
drag, startPoint x: 309, startPoint y: 254, endPoint x: 419, endPoint y: 252, distance: 109.8
click at [419, 308] on p "[PERSON_NAME][EMAIL_ADDRESS][DOMAIN_NAME]" at bounding box center [381, 313] width 150 height 10
drag, startPoint x: 272, startPoint y: 267, endPoint x: 211, endPoint y: 266, distance: 60.7
click at [211, 314] on p "[PERSON_NAME]" at bounding box center [253, 319] width 87 height 10
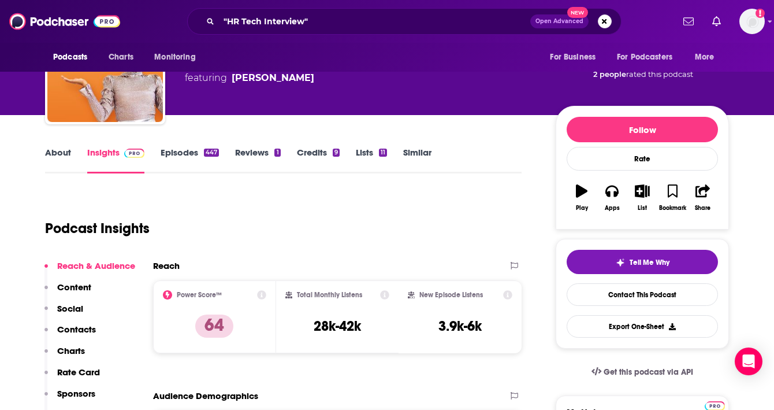
scroll to position [0, 0]
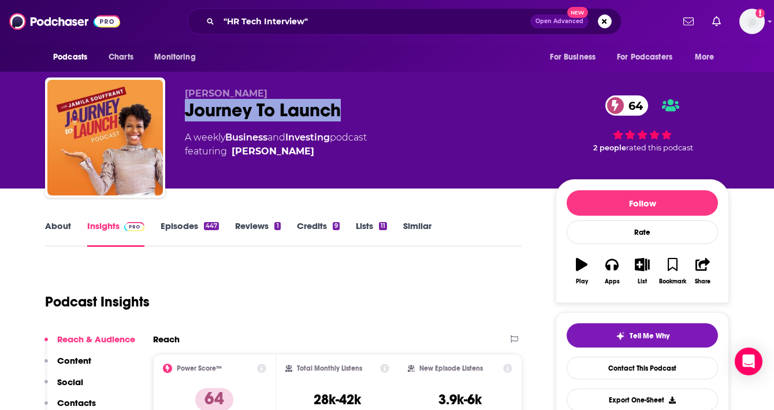
drag, startPoint x: 354, startPoint y: 106, endPoint x: 182, endPoint y: 106, distance: 171.6
click at [182, 106] on div "[PERSON_NAME] Journey To Launch 64 A weekly Business and Investing podcast feat…" at bounding box center [387, 139] width 684 height 125
